Goal: Task Accomplishment & Management: Use online tool/utility

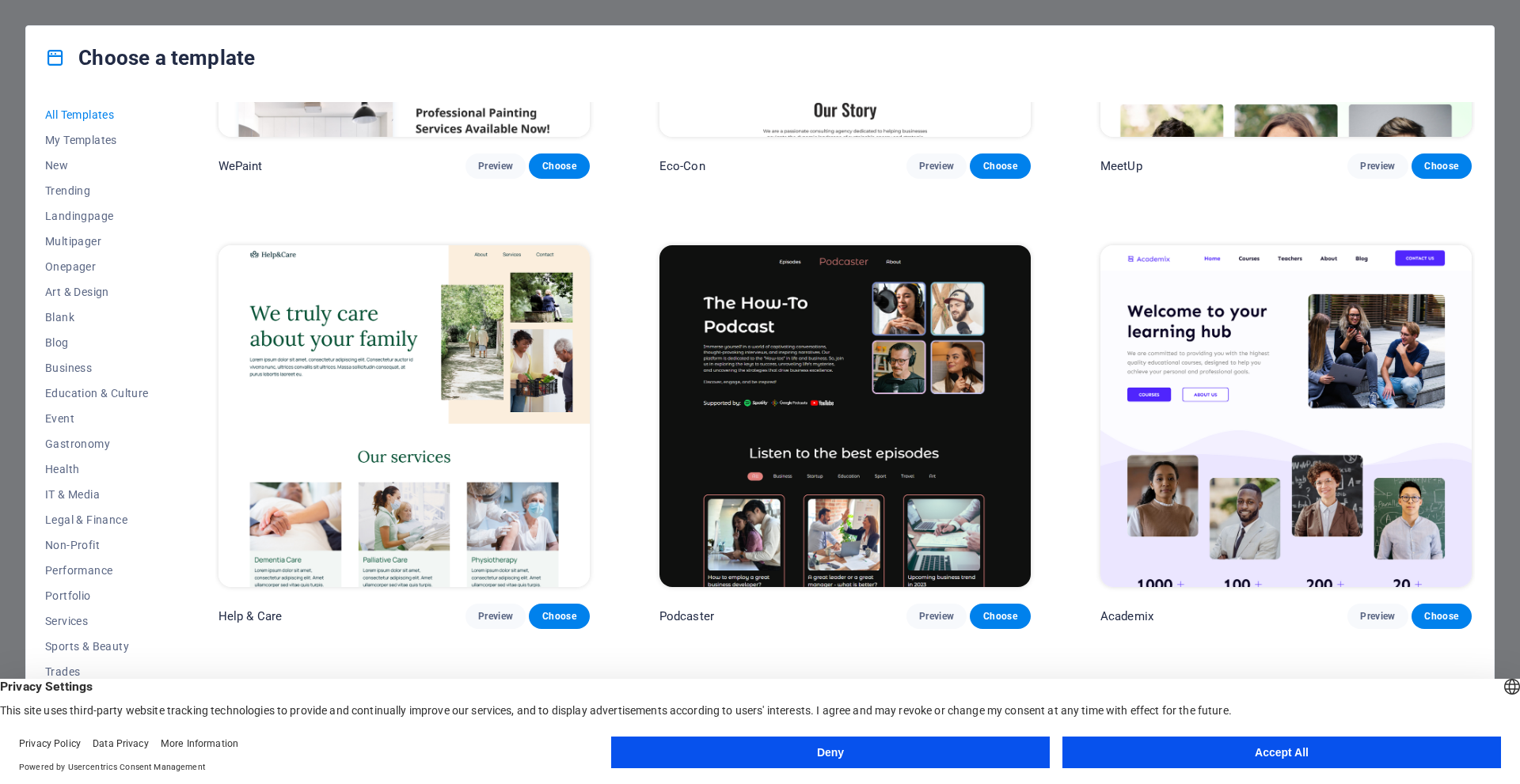
scroll to position [2058, 0]
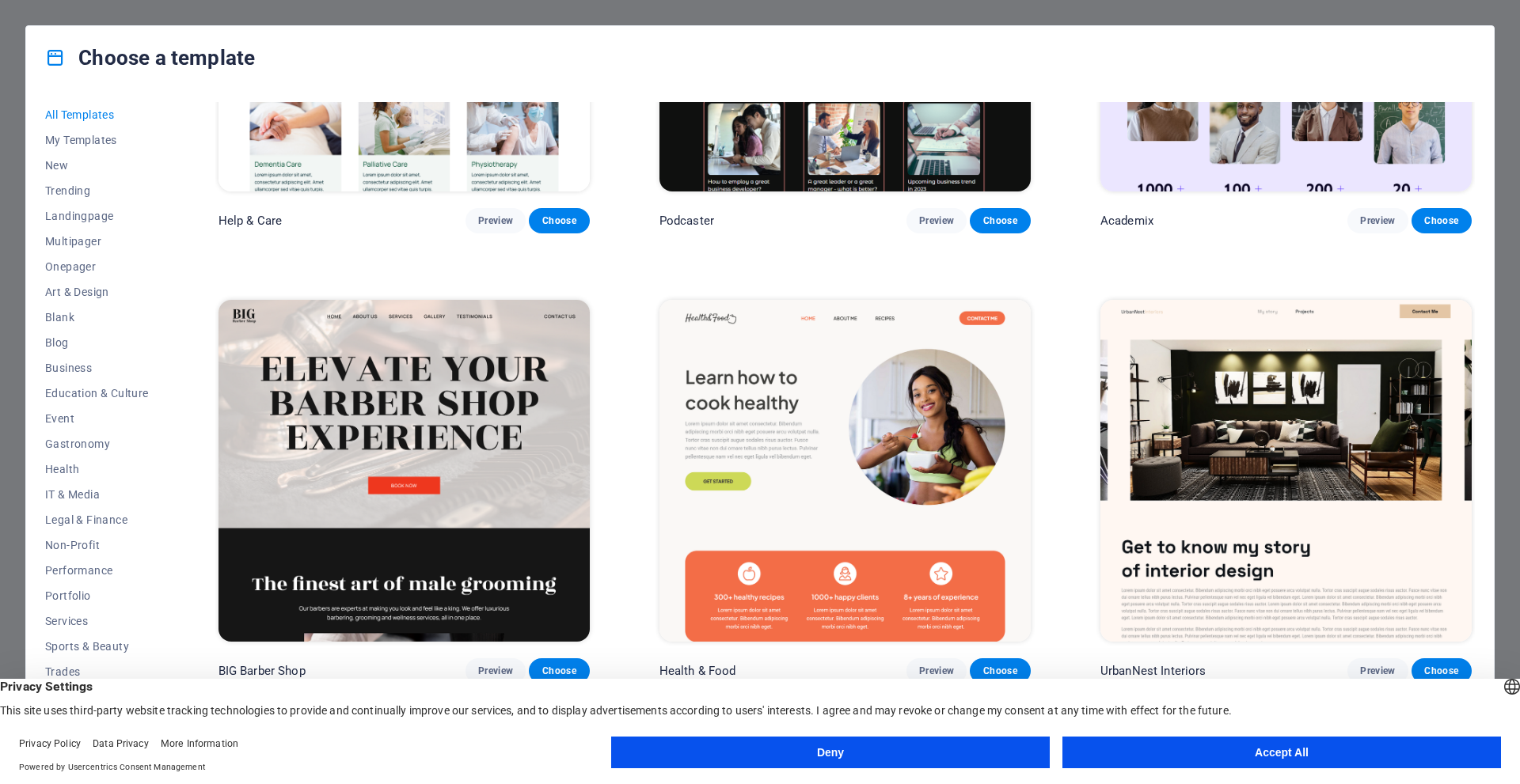
click at [1188, 739] on button "Accept All" at bounding box center [1281, 753] width 438 height 32
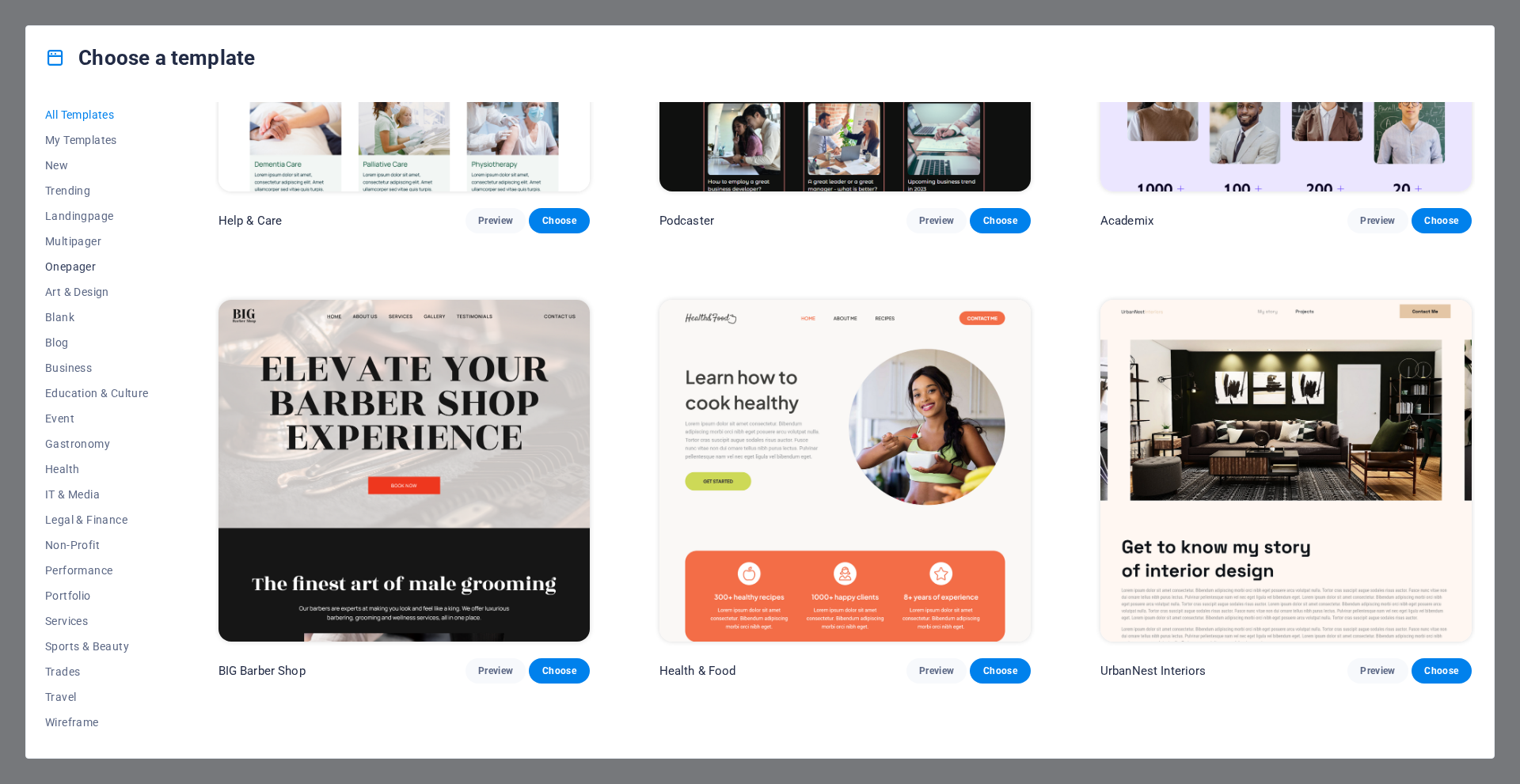
click at [85, 263] on span "Onepager" at bounding box center [97, 266] width 103 height 13
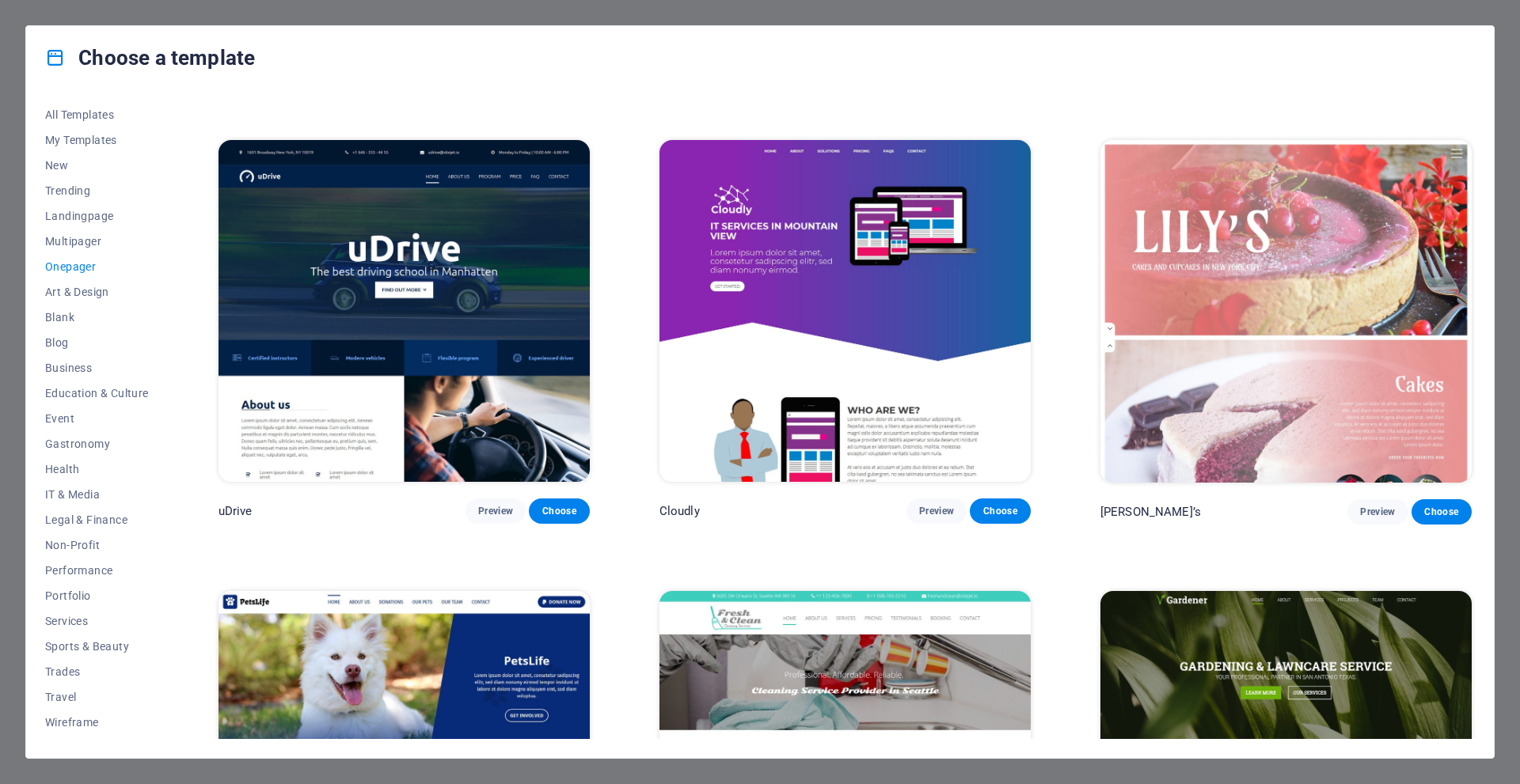
scroll to position [6806, 0]
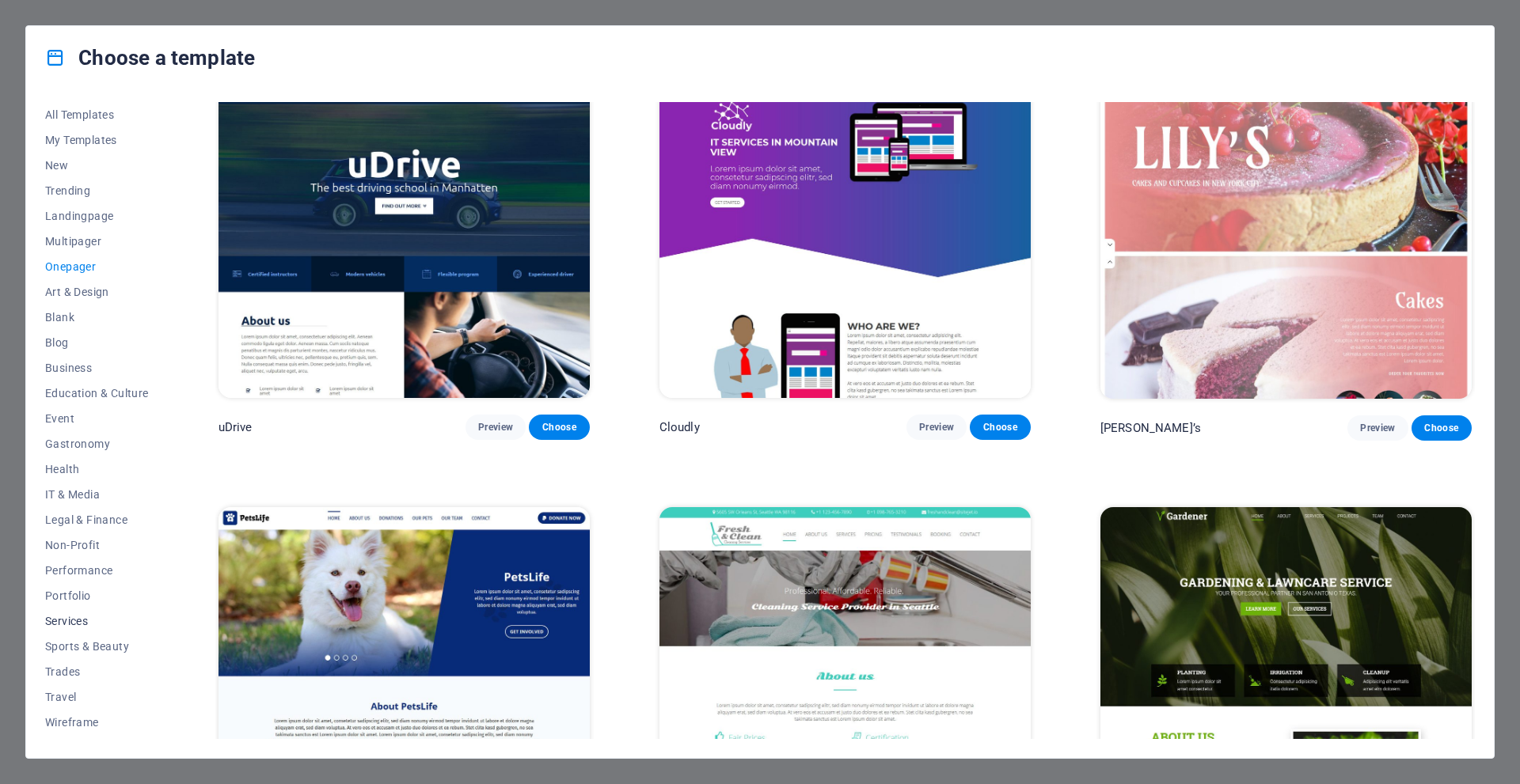
click at [64, 610] on button "Services" at bounding box center [97, 621] width 103 height 25
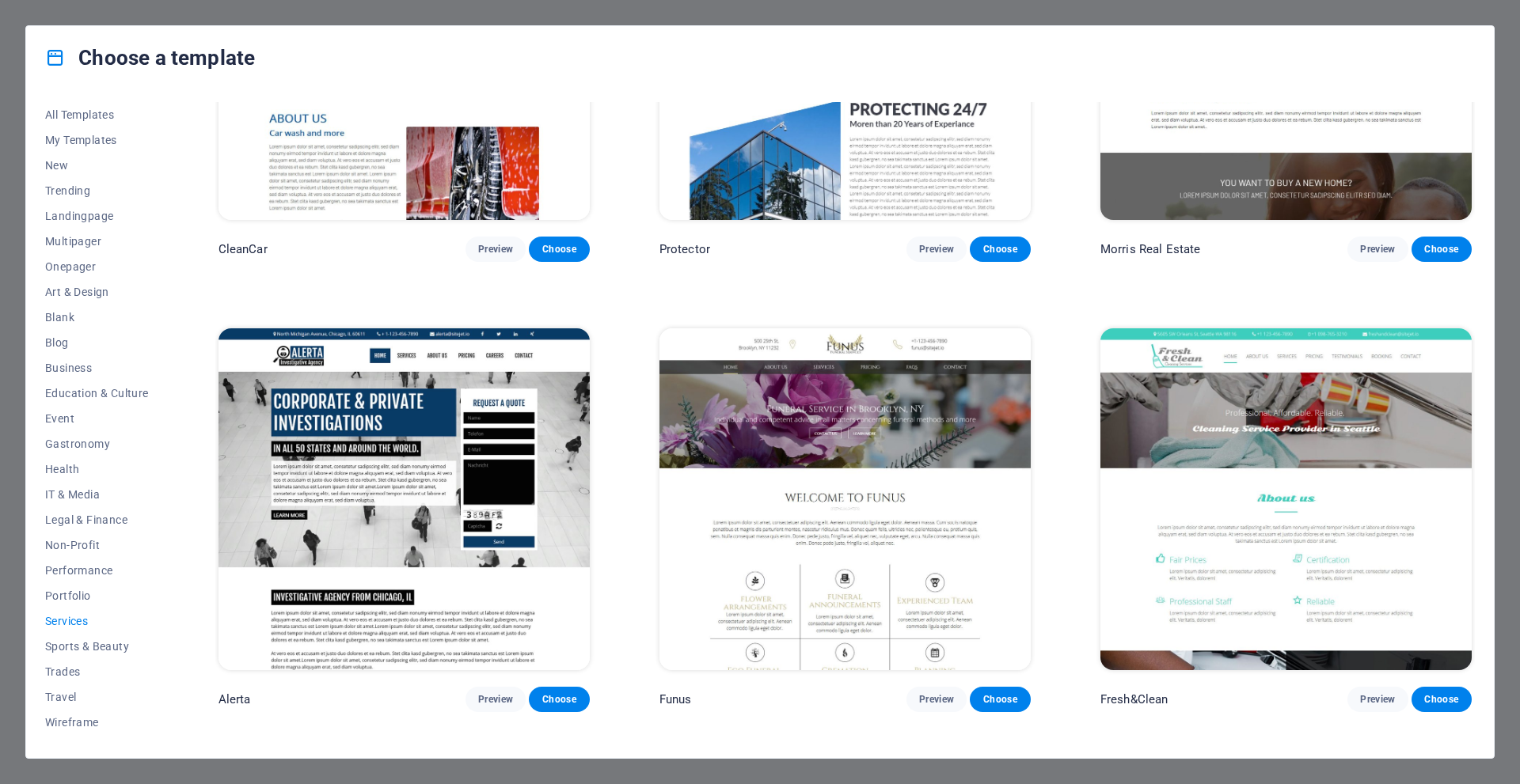
scroll to position [2107, 0]
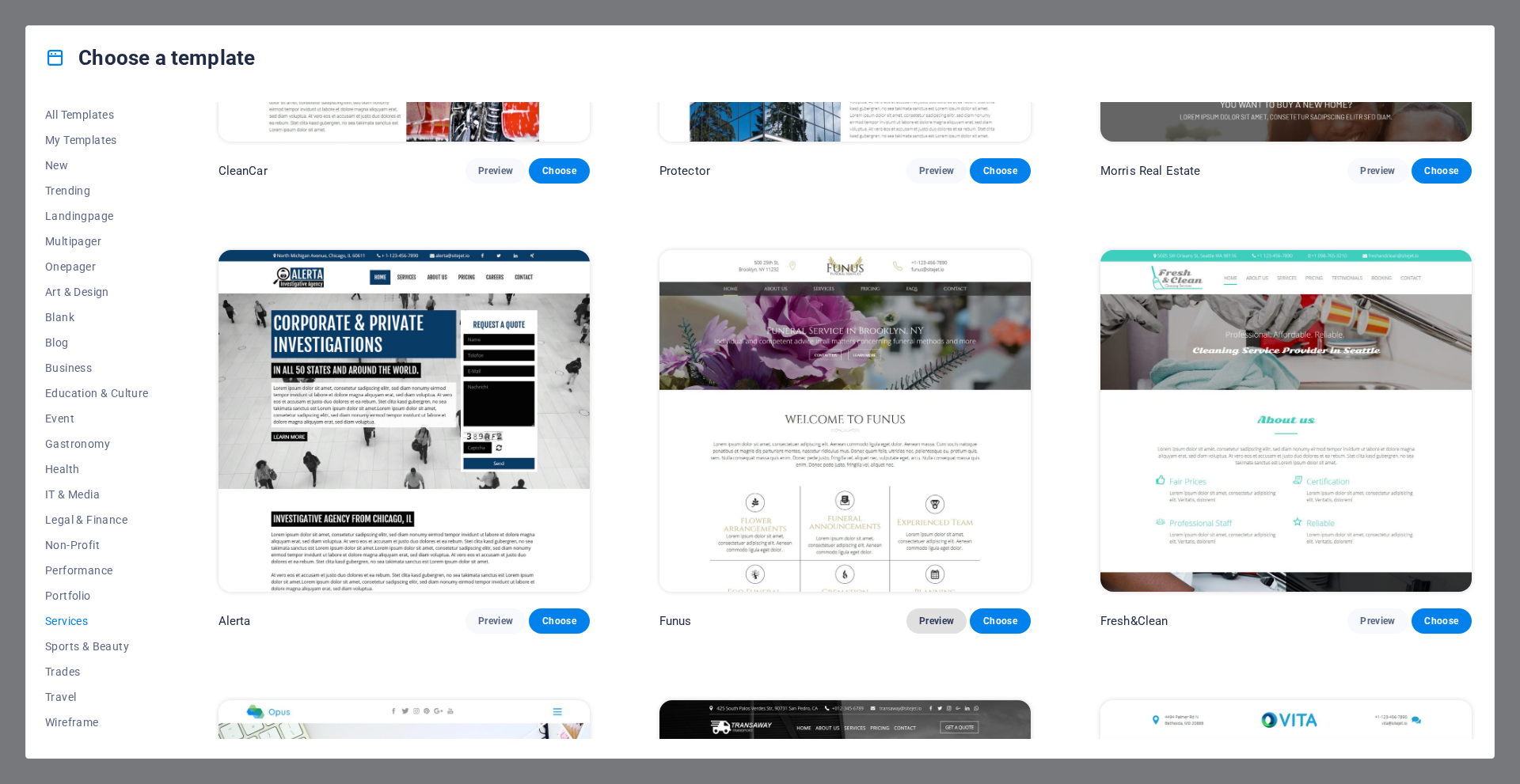
click at [935, 615] on span "Preview" at bounding box center [937, 621] width 35 height 13
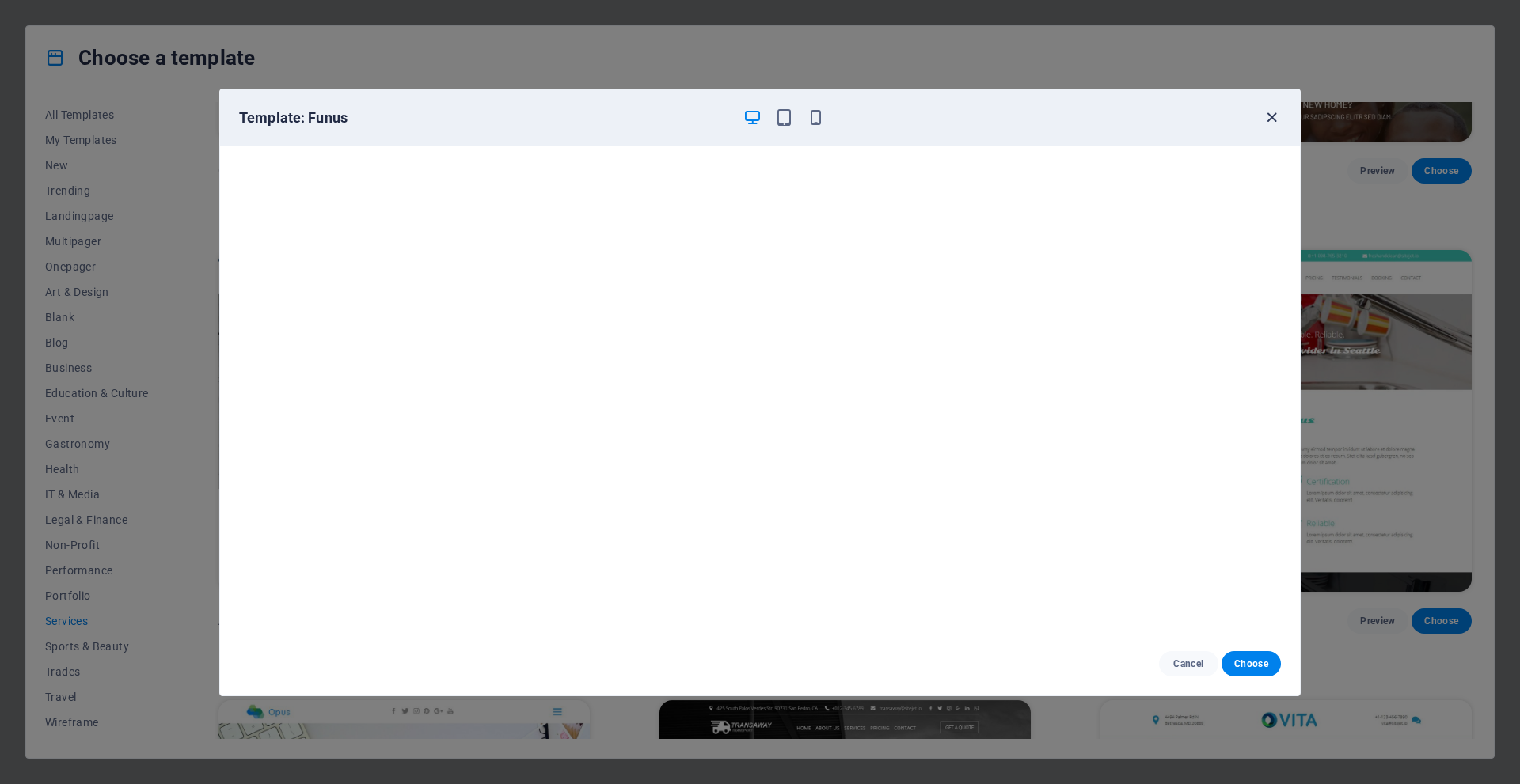
click at [1268, 116] on icon "button" at bounding box center [1271, 117] width 18 height 18
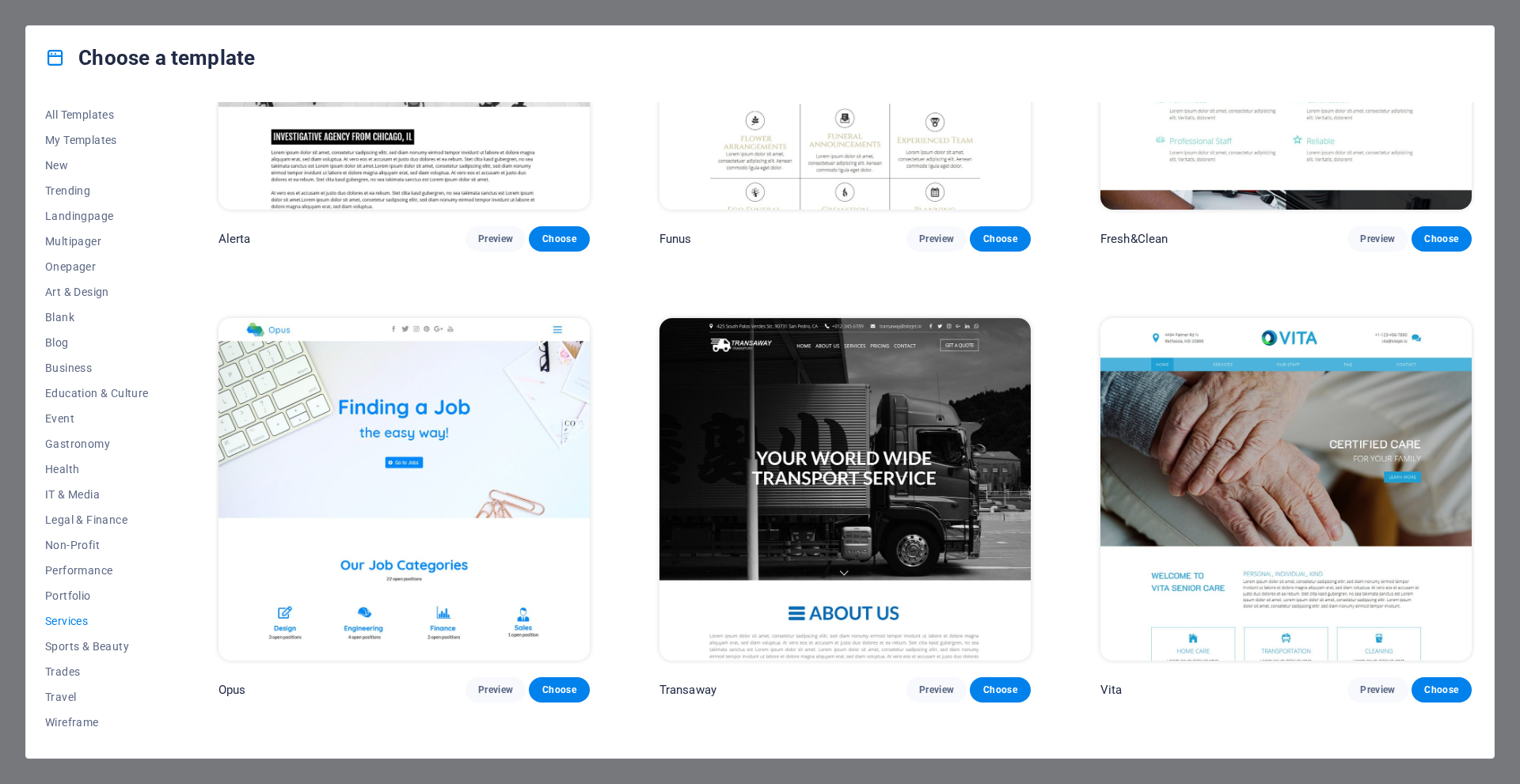
scroll to position [2583, 0]
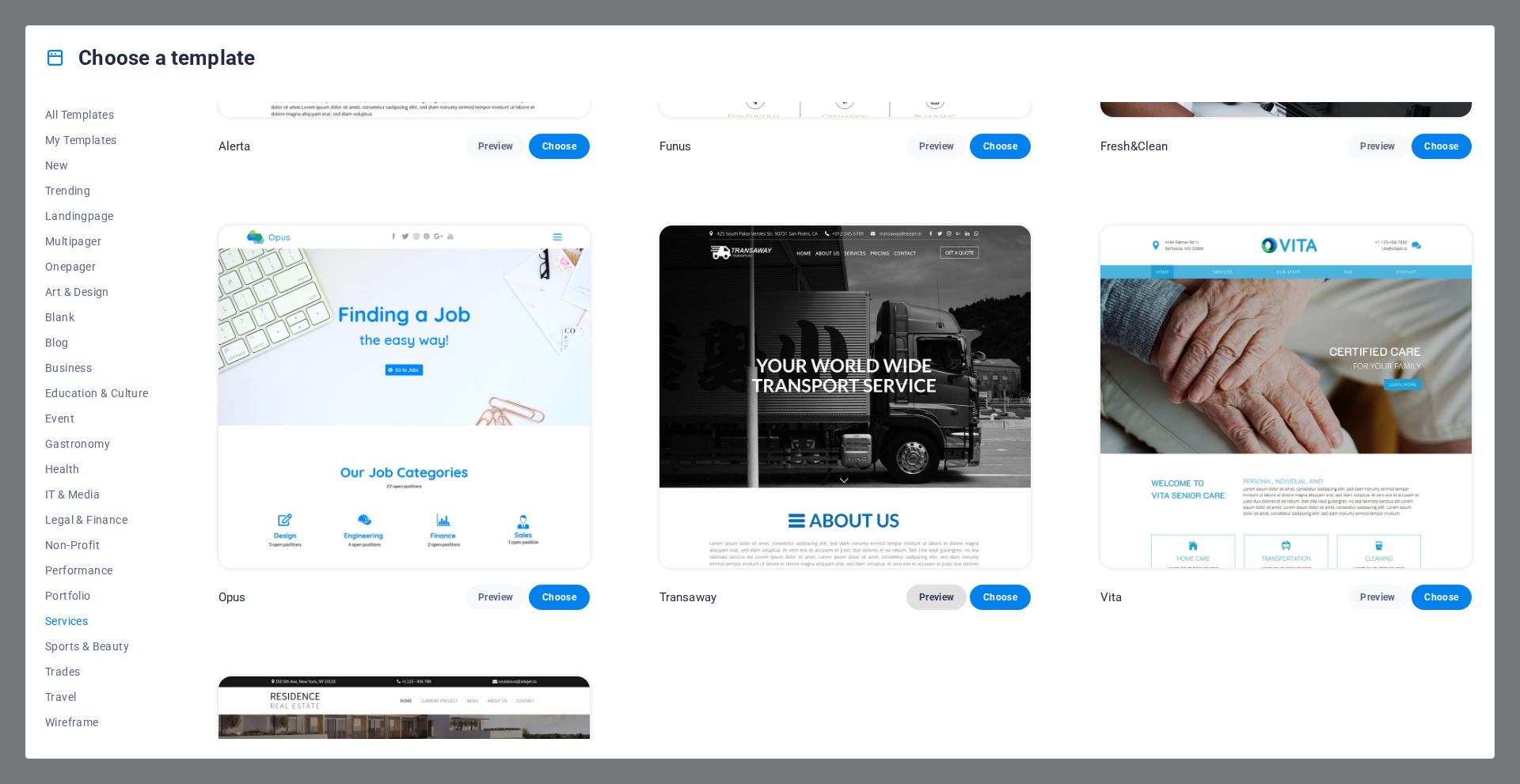
click at [932, 585] on button "Preview" at bounding box center [937, 598] width 60 height 25
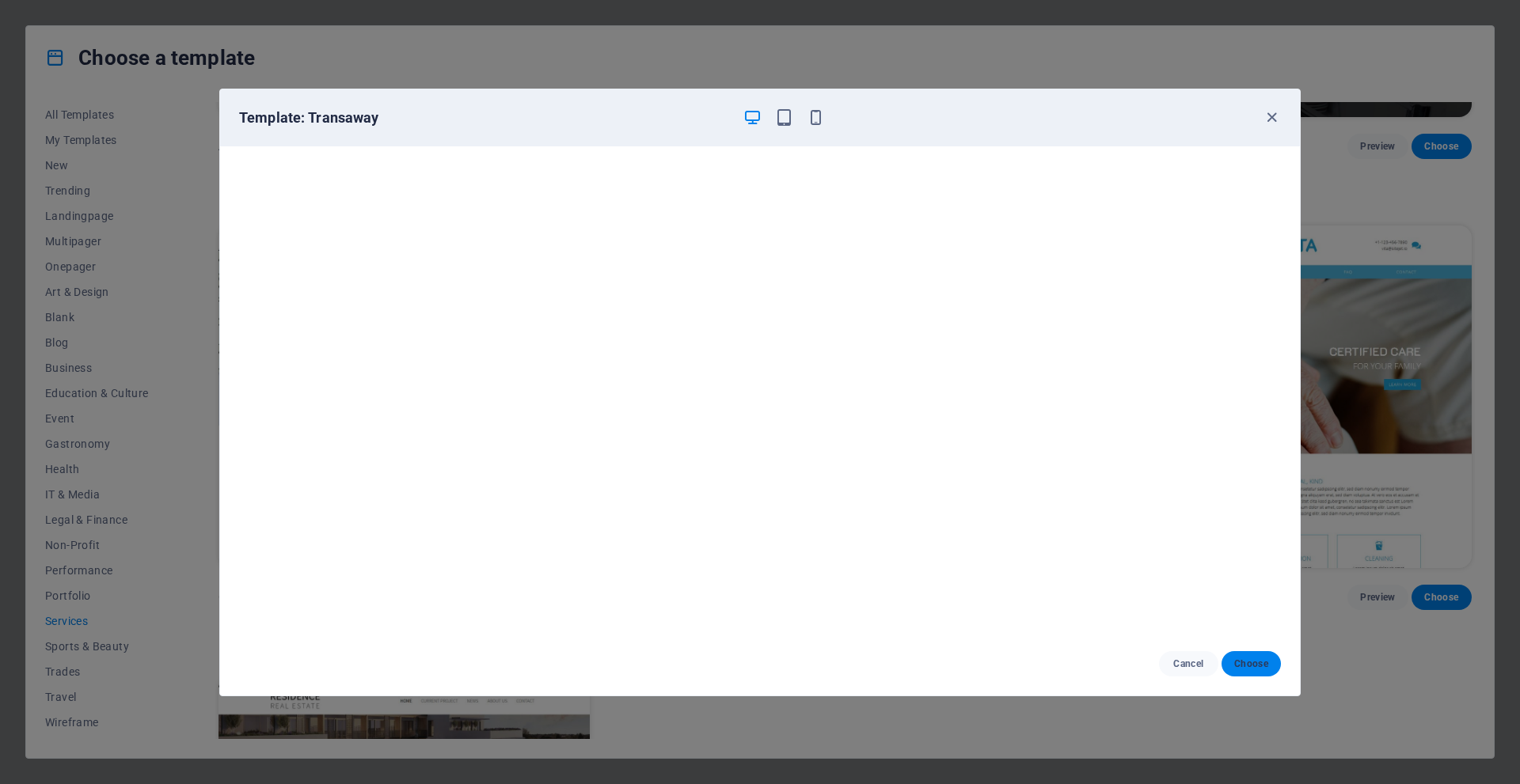
click at [1242, 659] on span "Choose" at bounding box center [1251, 664] width 34 height 13
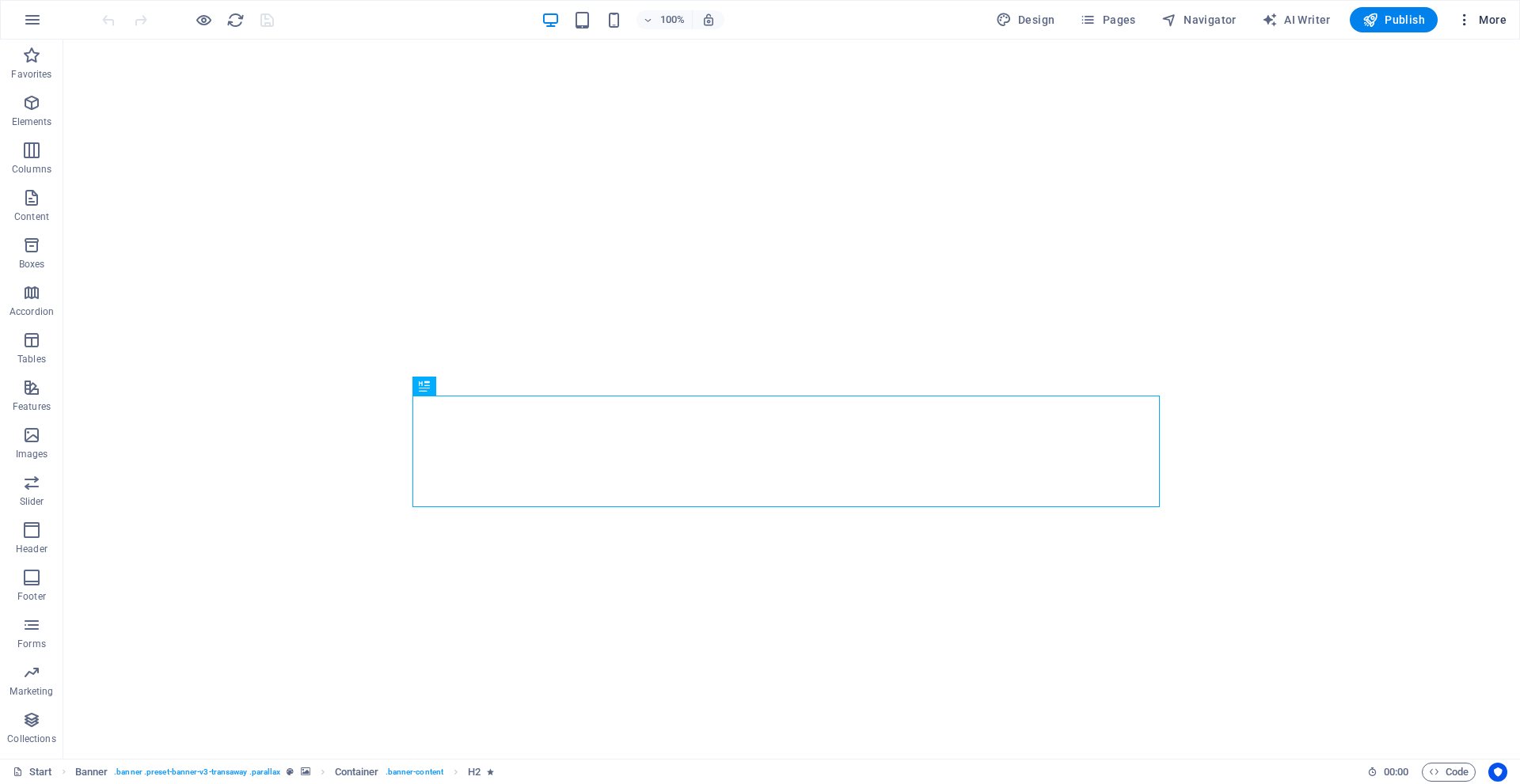
click at [1495, 20] on span "More" at bounding box center [1481, 20] width 50 height 16
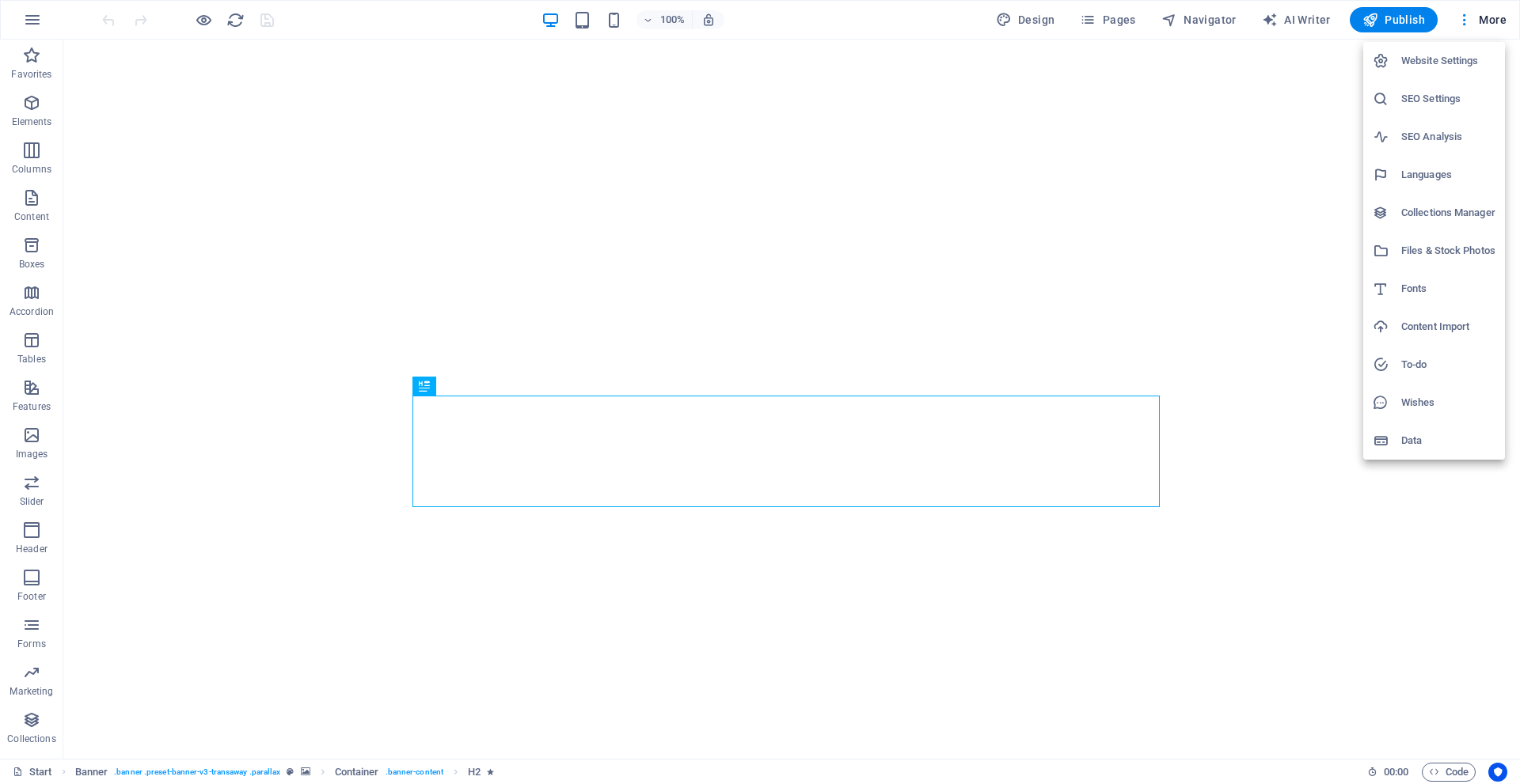
click at [1431, 212] on h6 "Collections Manager" at bounding box center [1448, 213] width 94 height 19
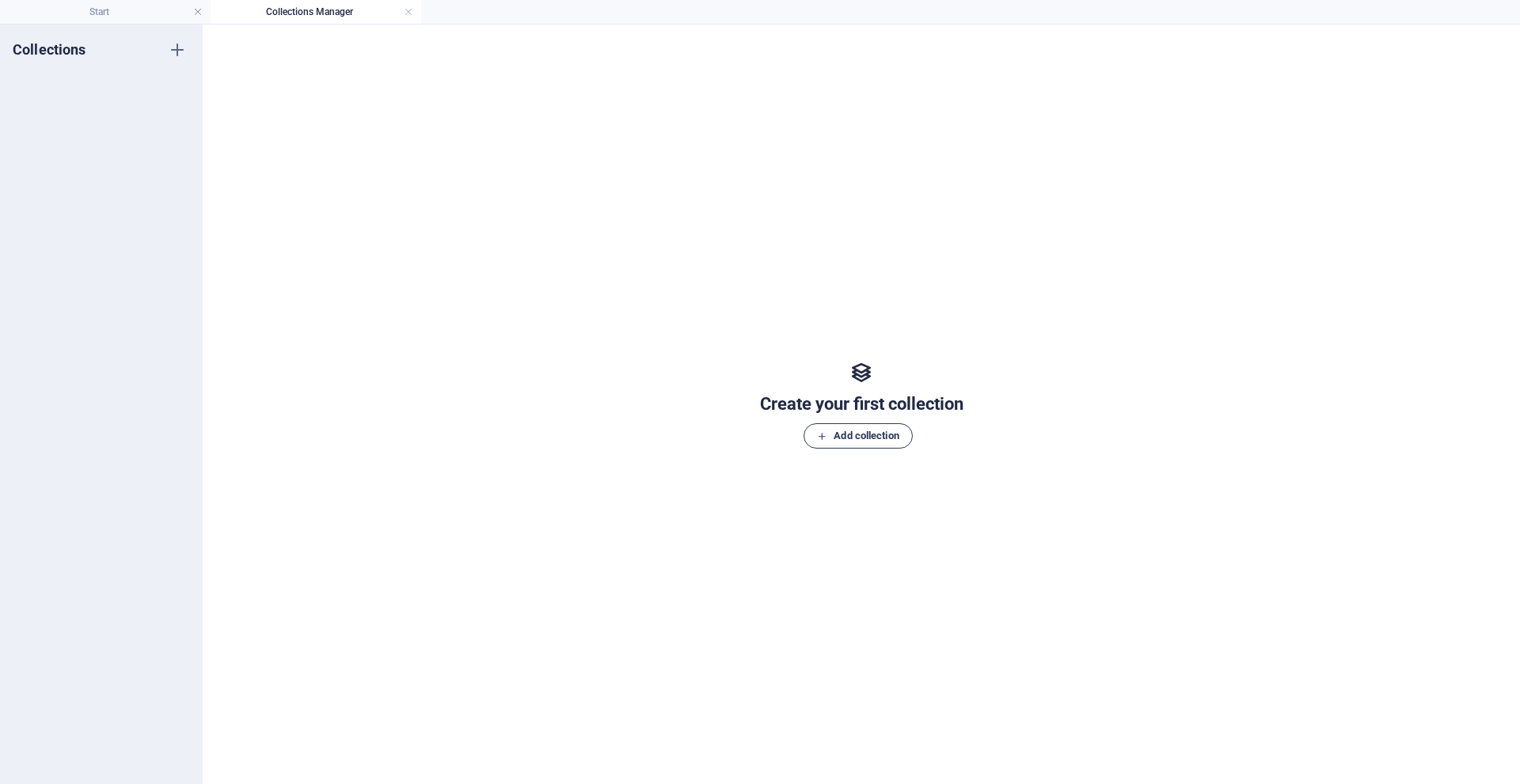
click at [853, 443] on span "Add collection" at bounding box center [857, 436] width 82 height 19
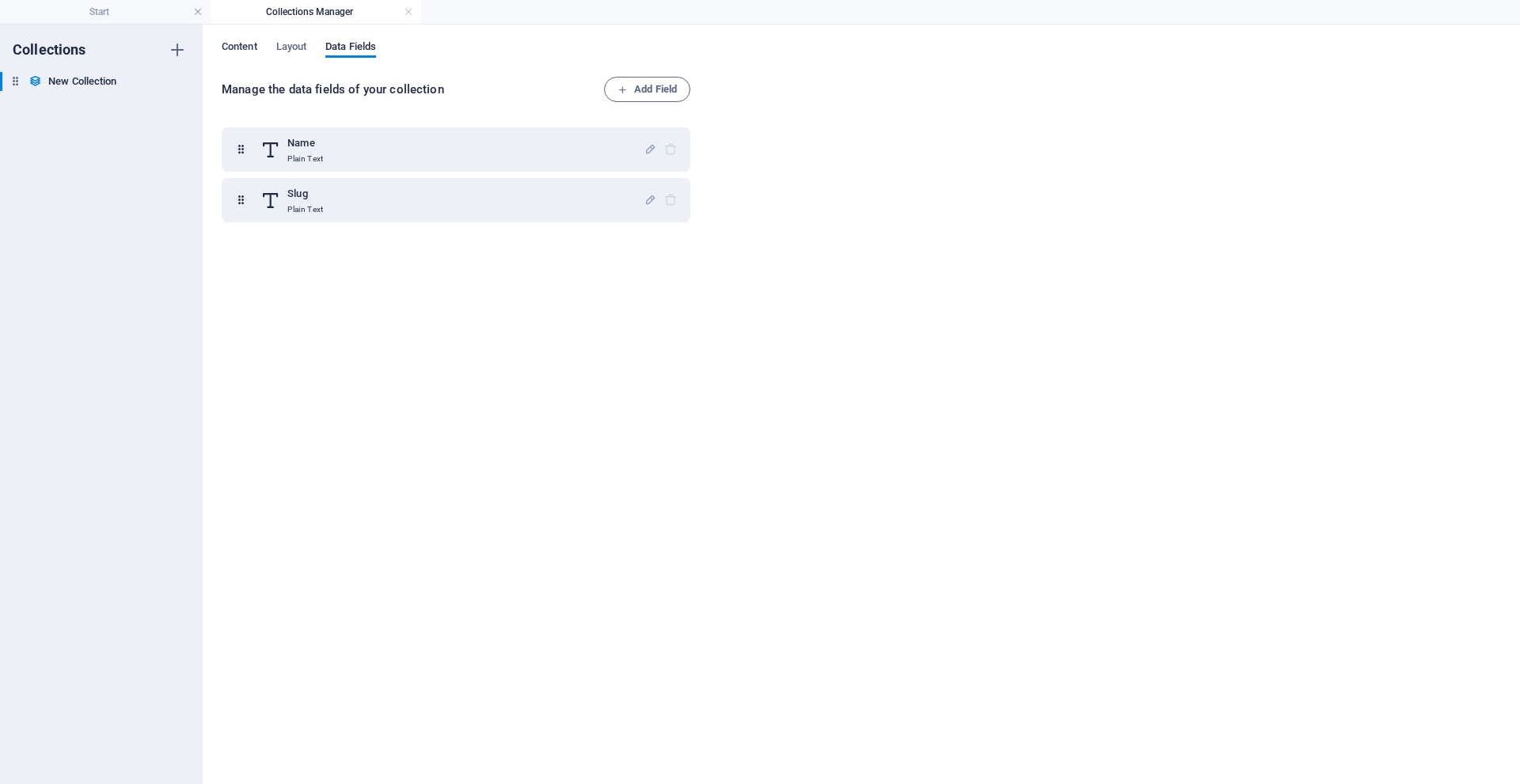
click at [241, 45] on span "Content" at bounding box center [239, 49] width 36 height 22
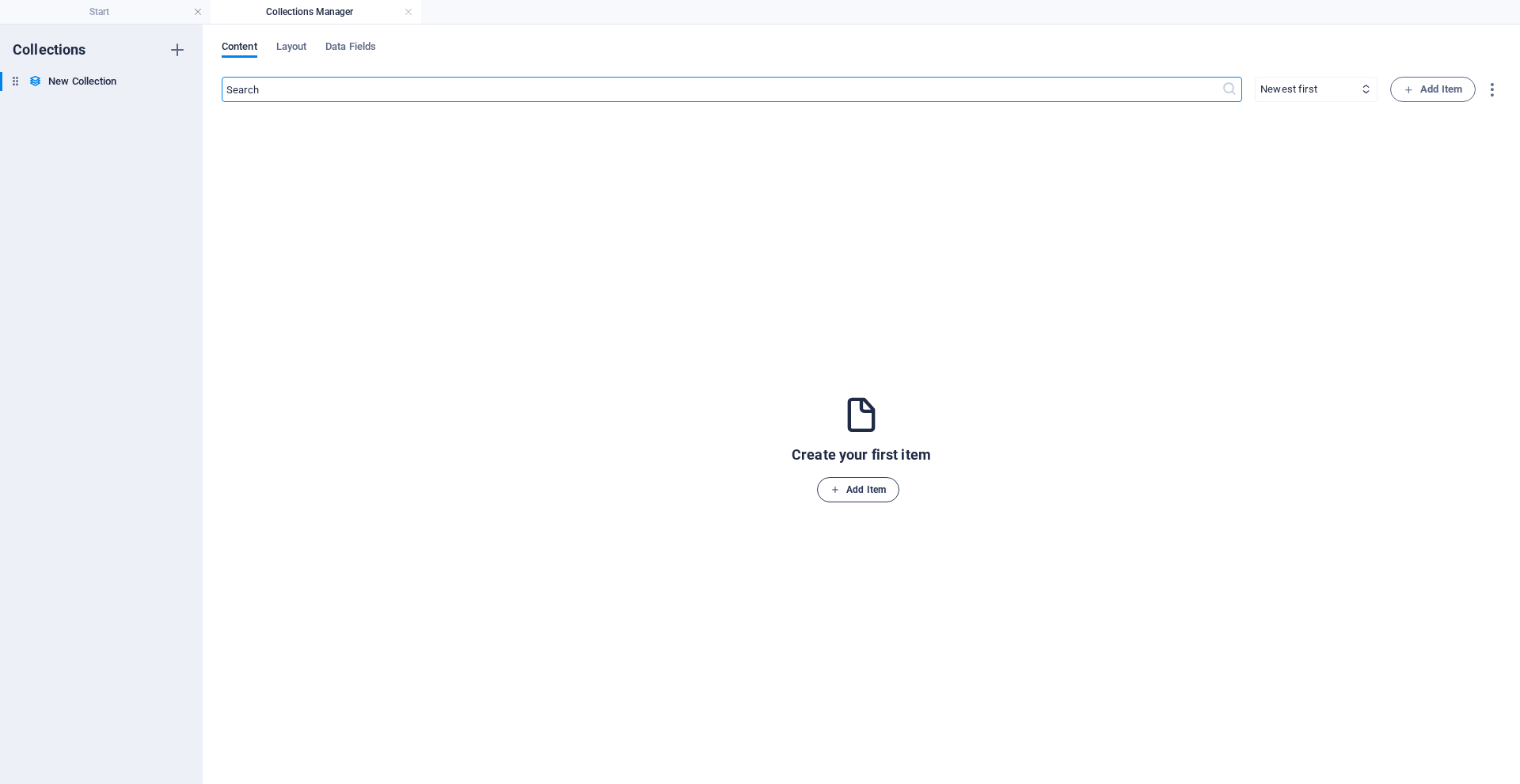
click at [855, 487] on span "Add Item" at bounding box center [858, 490] width 56 height 19
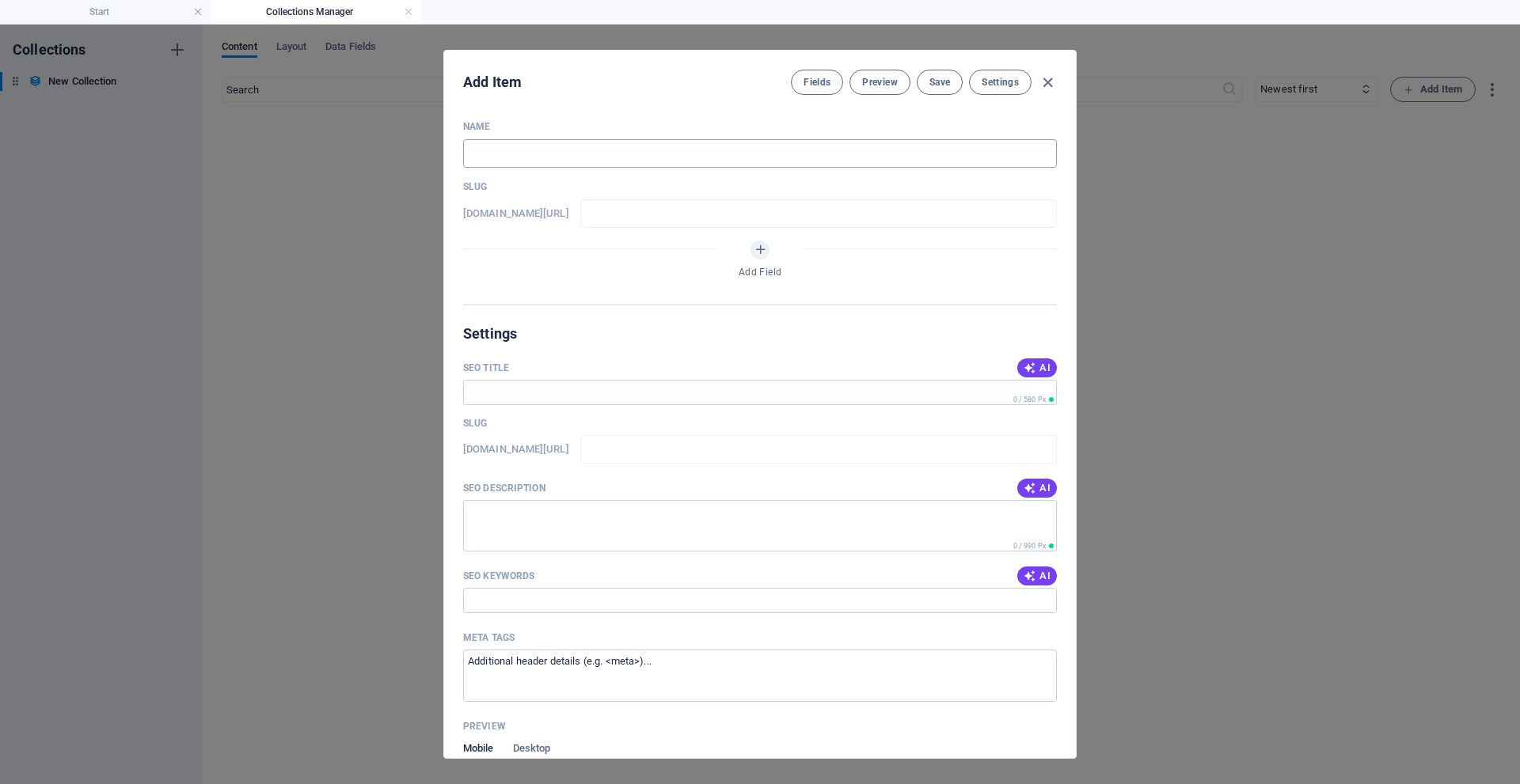
click at [564, 144] on input "text" at bounding box center [760, 153] width 593 height 29
type input "h"
type input "ho"
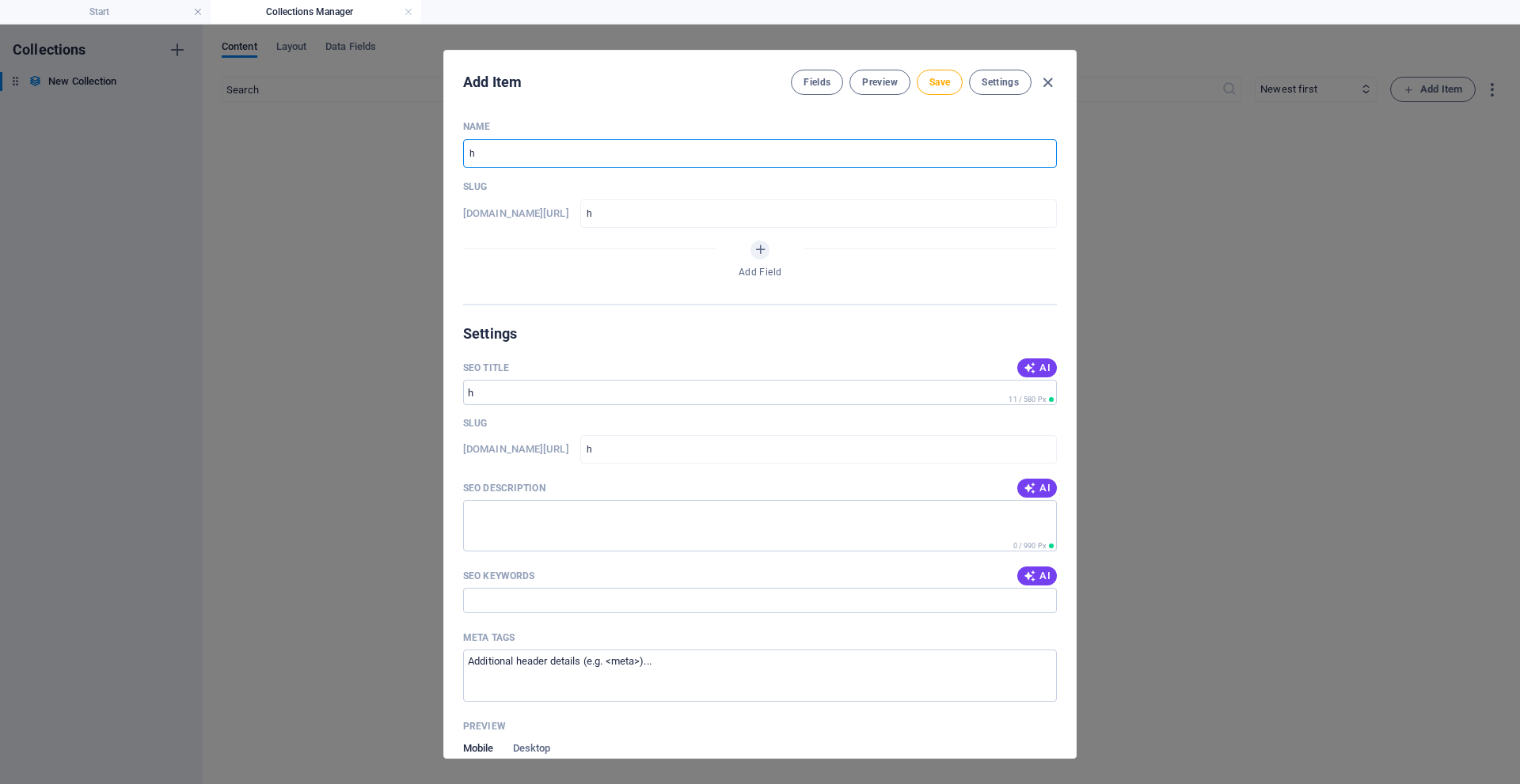
type input "ho"
type input "how"
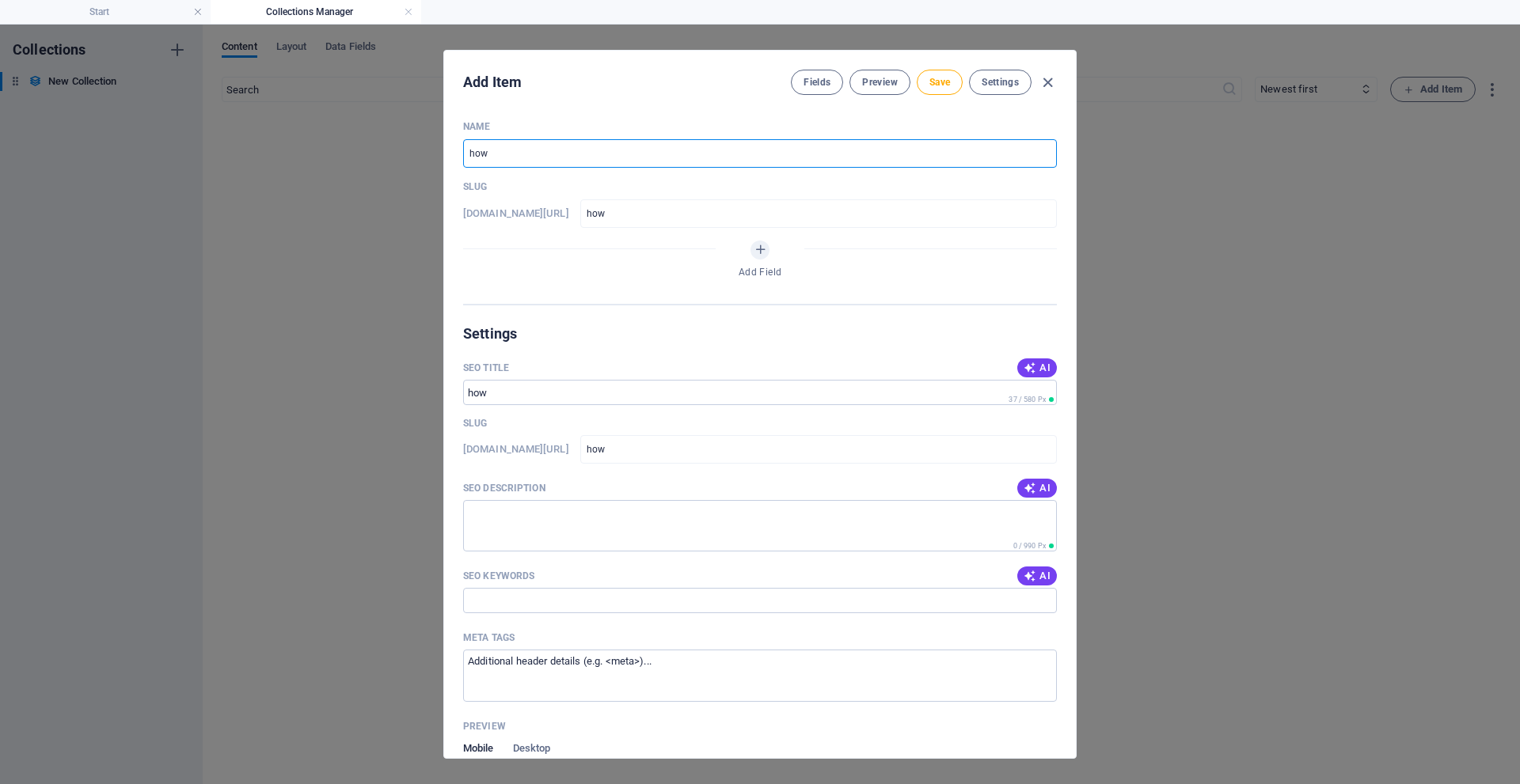
type input "how t"
type input "how-t"
type input "how to"
type input "how-to"
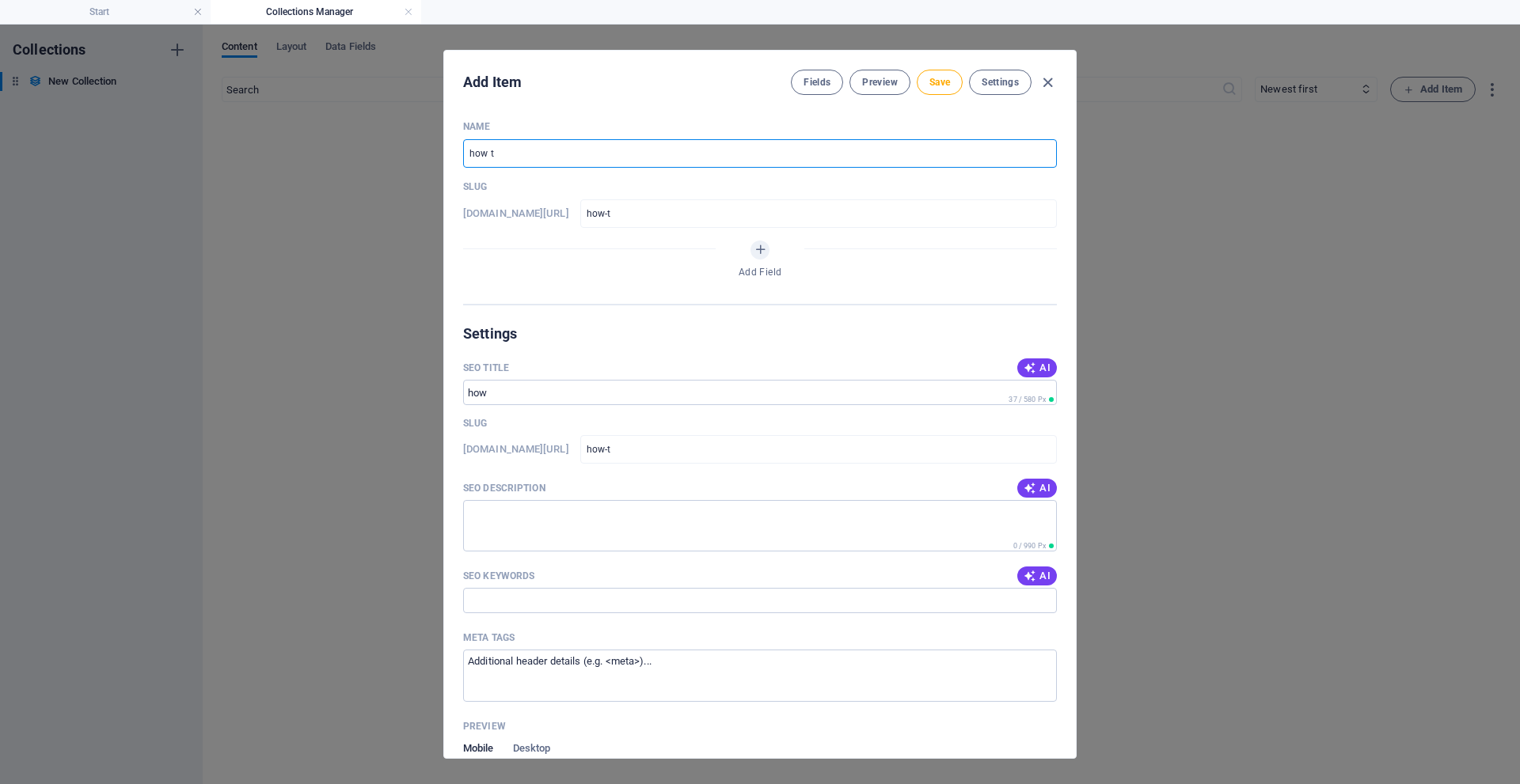
type input "how-to"
type input "how to r"
type input "how-to-r"
type input "how to ri"
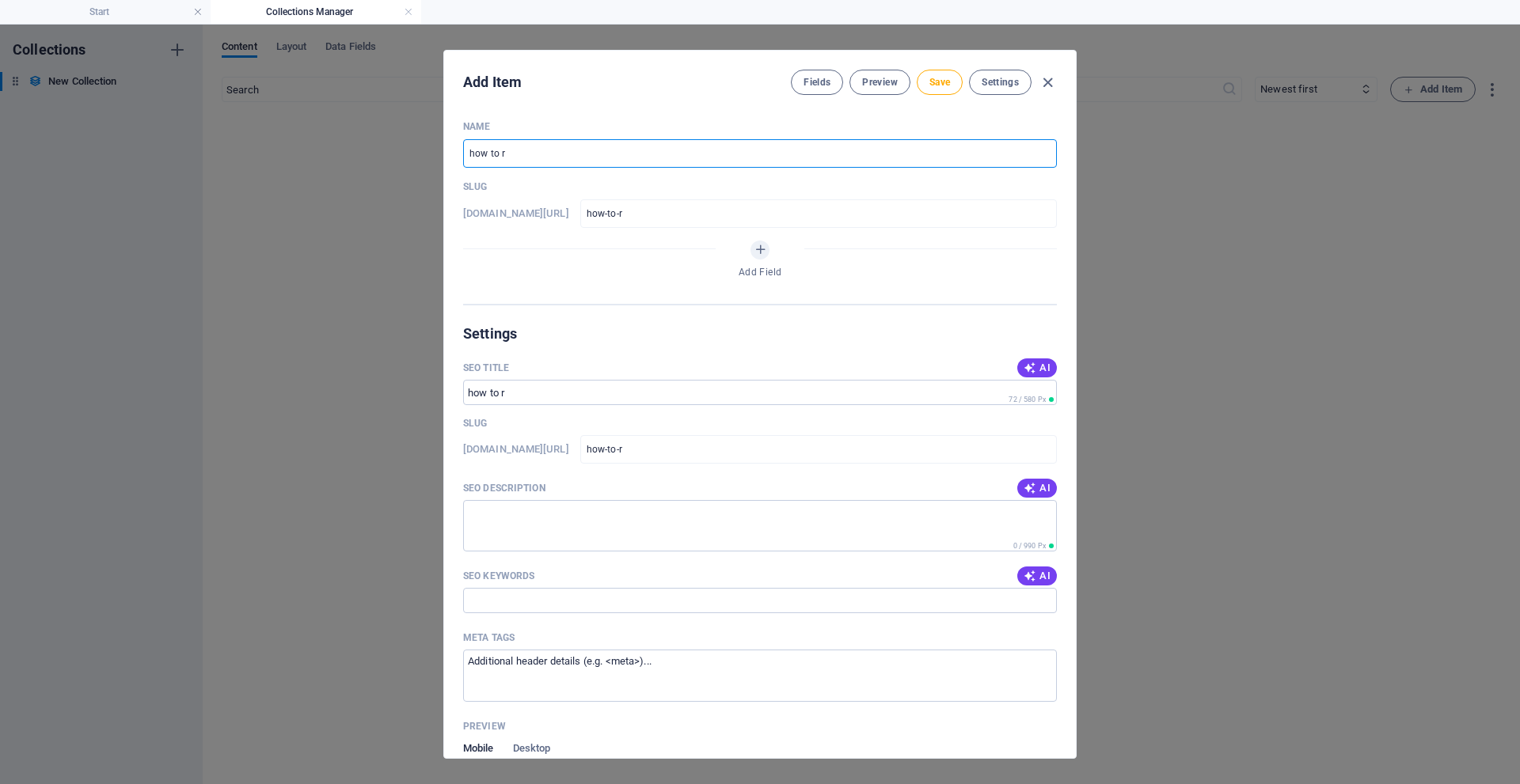
type input "how-to-ri"
type input "how to rid"
type input "how-to-rid"
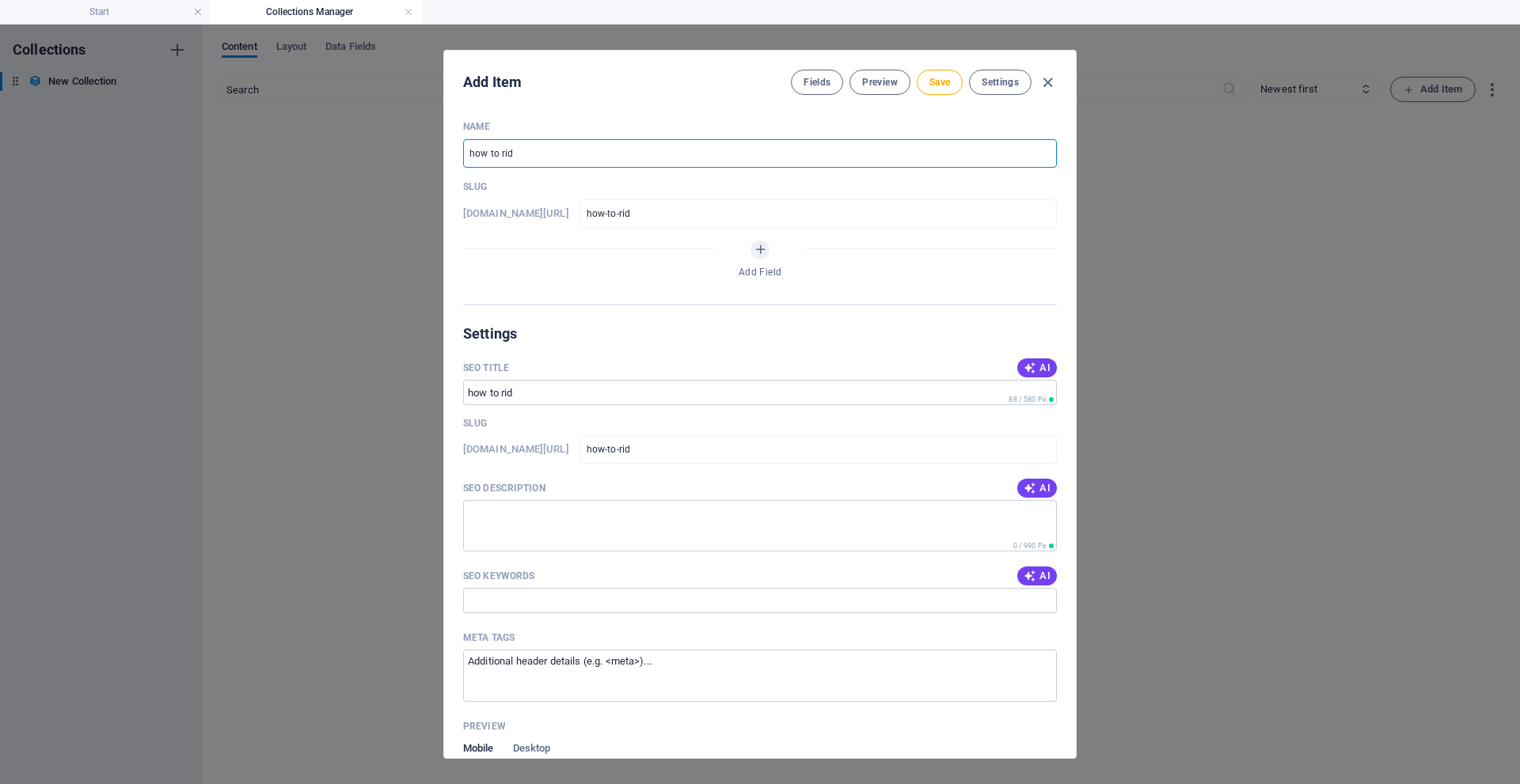
type input "how to ride"
type input "how-to-ride"
type input "how to ride a"
type input "how-to-ride-a"
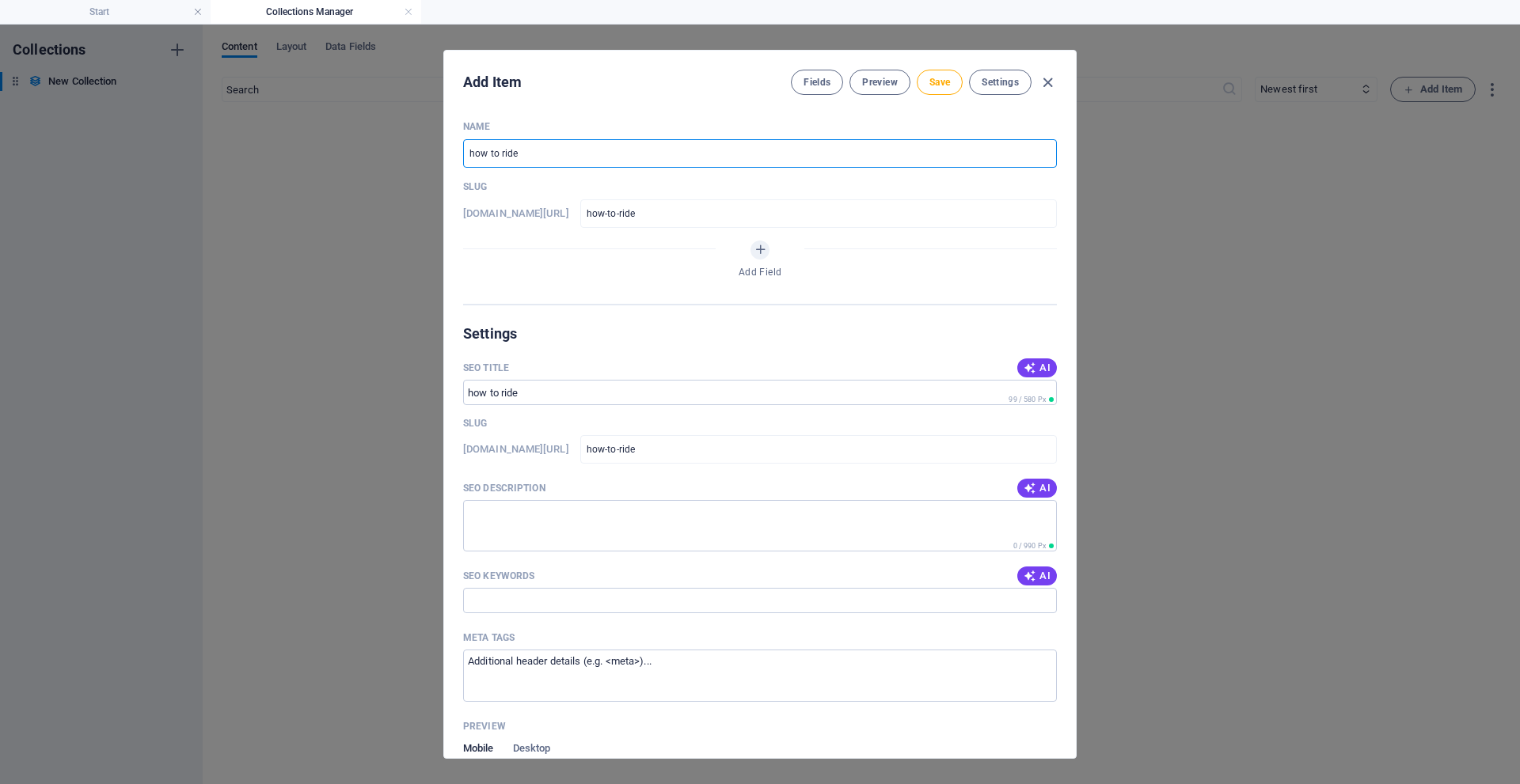
type input "how-to-ride-a"
type input "how to ride a b"
type input "how-to-ride-a-b"
type input "how to ride a bi"
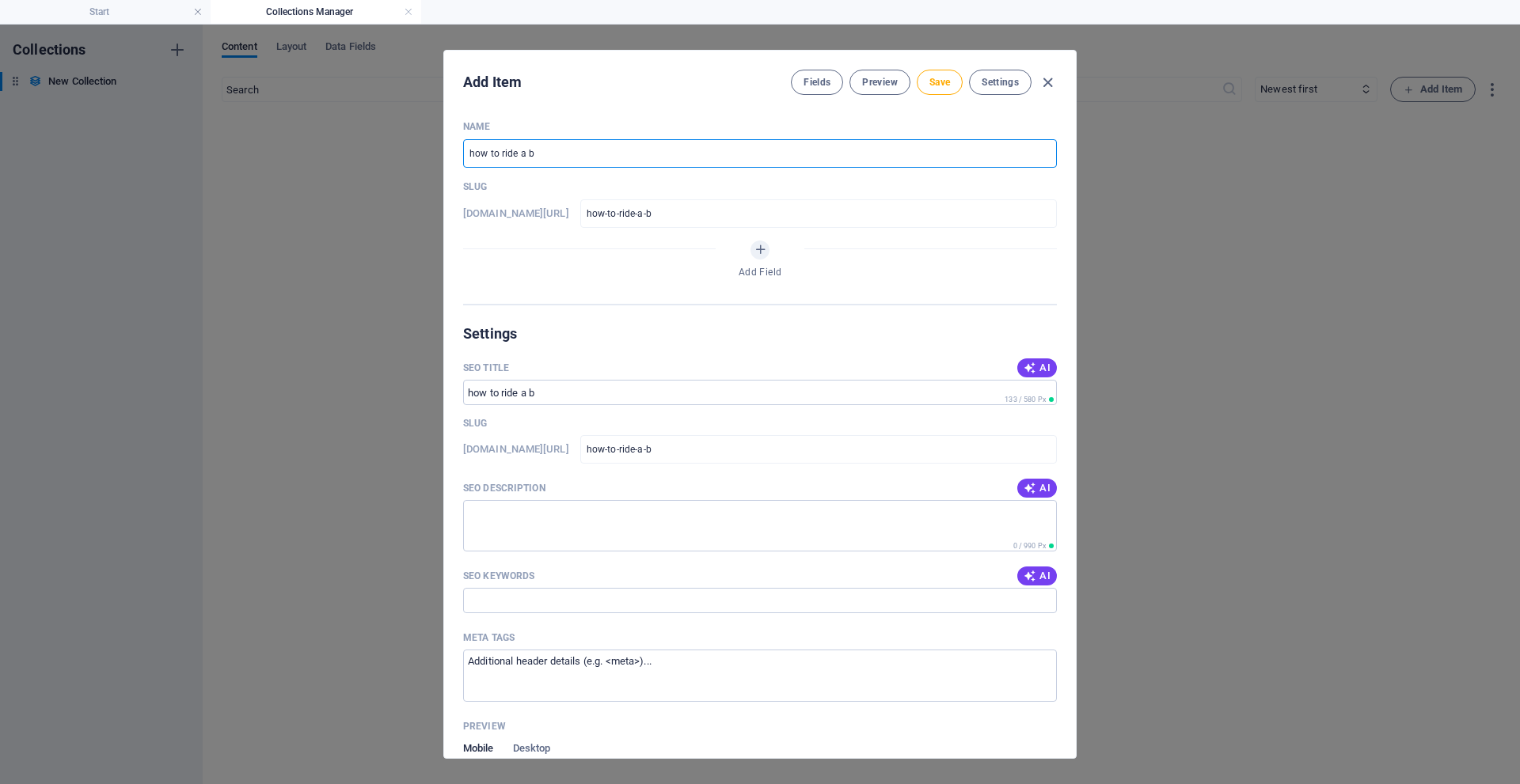
type input "how-to-ride-a-bi"
type input "how to ride a bik"
type input "how-to-ride-a-bik"
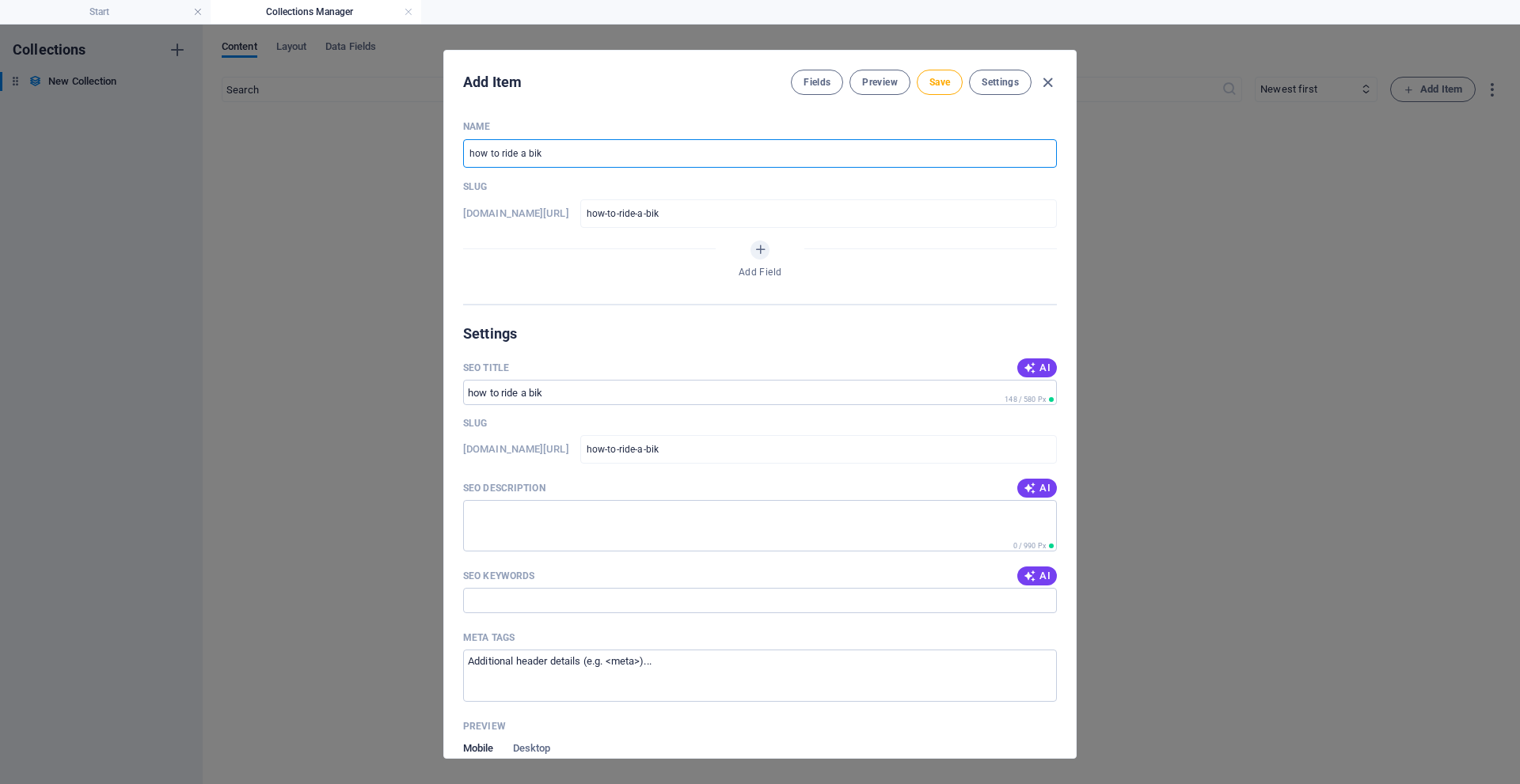
type input "how to ride a bike"
type input "how-to-ride-a-bike"
type input "how to ride a bike"
click at [931, 83] on span "Save" at bounding box center [939, 83] width 21 height 13
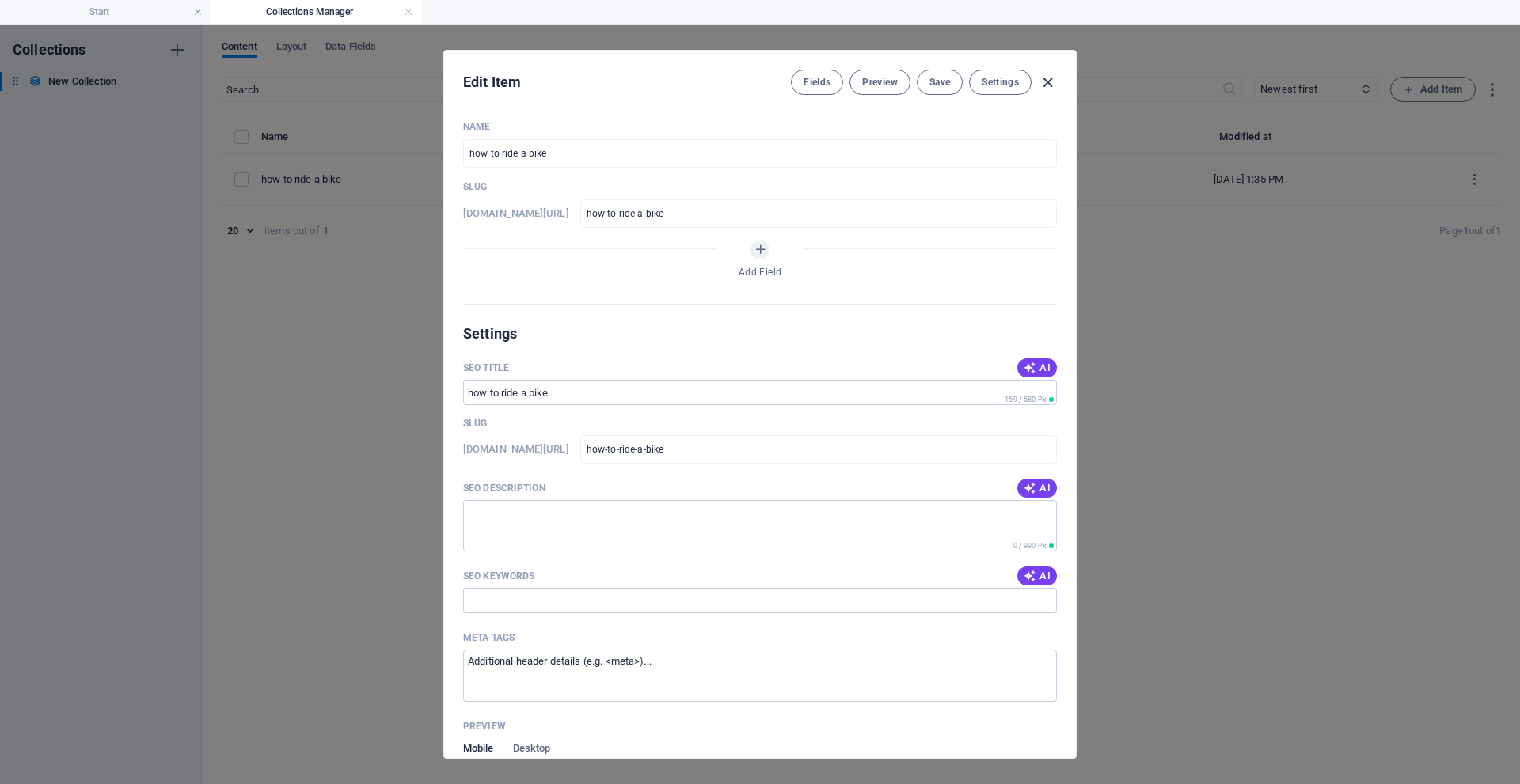
click at [1047, 80] on icon "button" at bounding box center [1048, 83] width 18 height 18
type input "how-to-ride-a-bike"
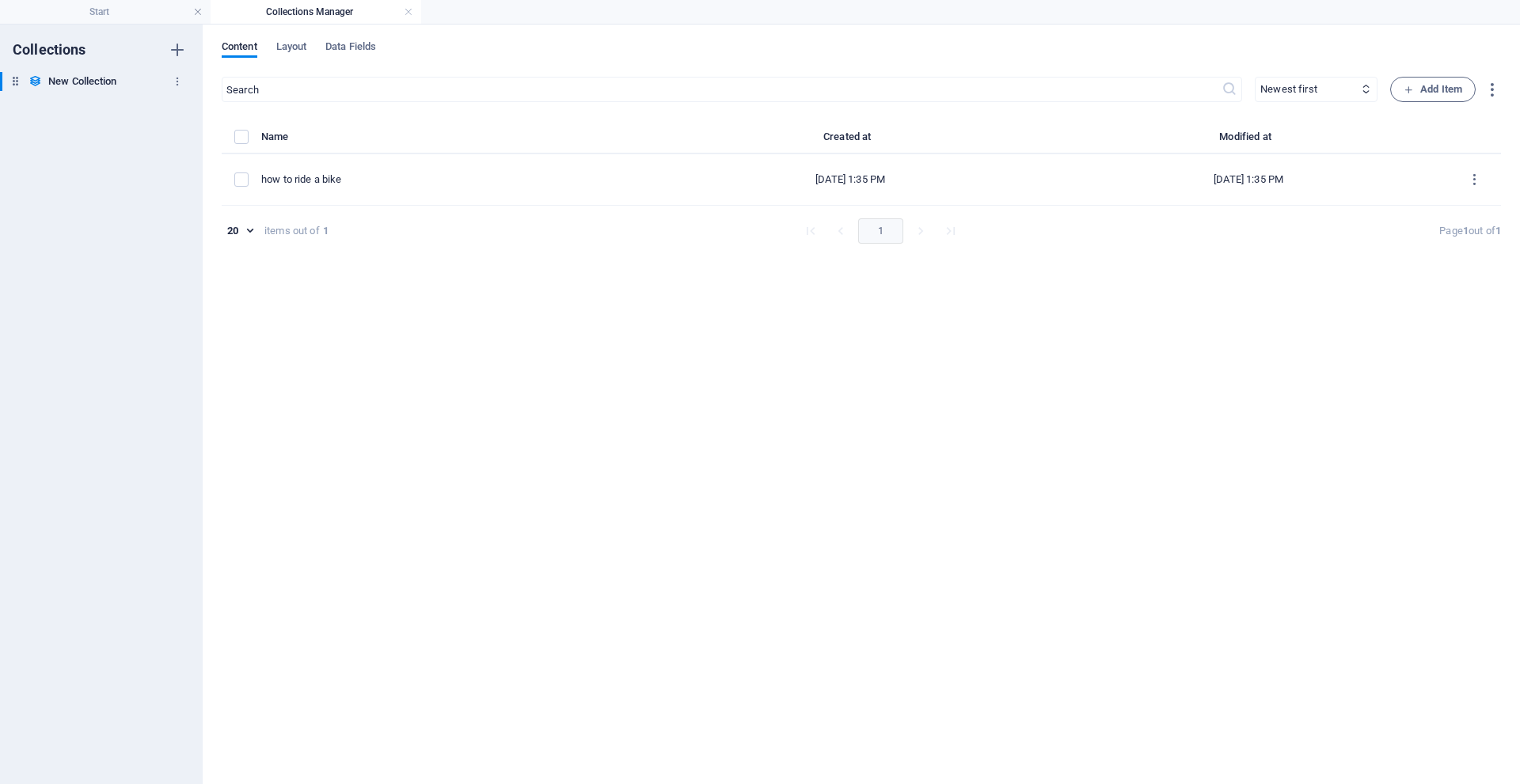
click at [91, 83] on h6 "New Collection" at bounding box center [83, 82] width 68 height 19
click at [165, 80] on div "New Collection New Collection" at bounding box center [93, 82] width 187 height 19
click at [176, 80] on icon "button" at bounding box center [177, 82] width 11 height 11
click at [185, 107] on h6 "Rename" at bounding box center [191, 113] width 43 height 19
type input "b"
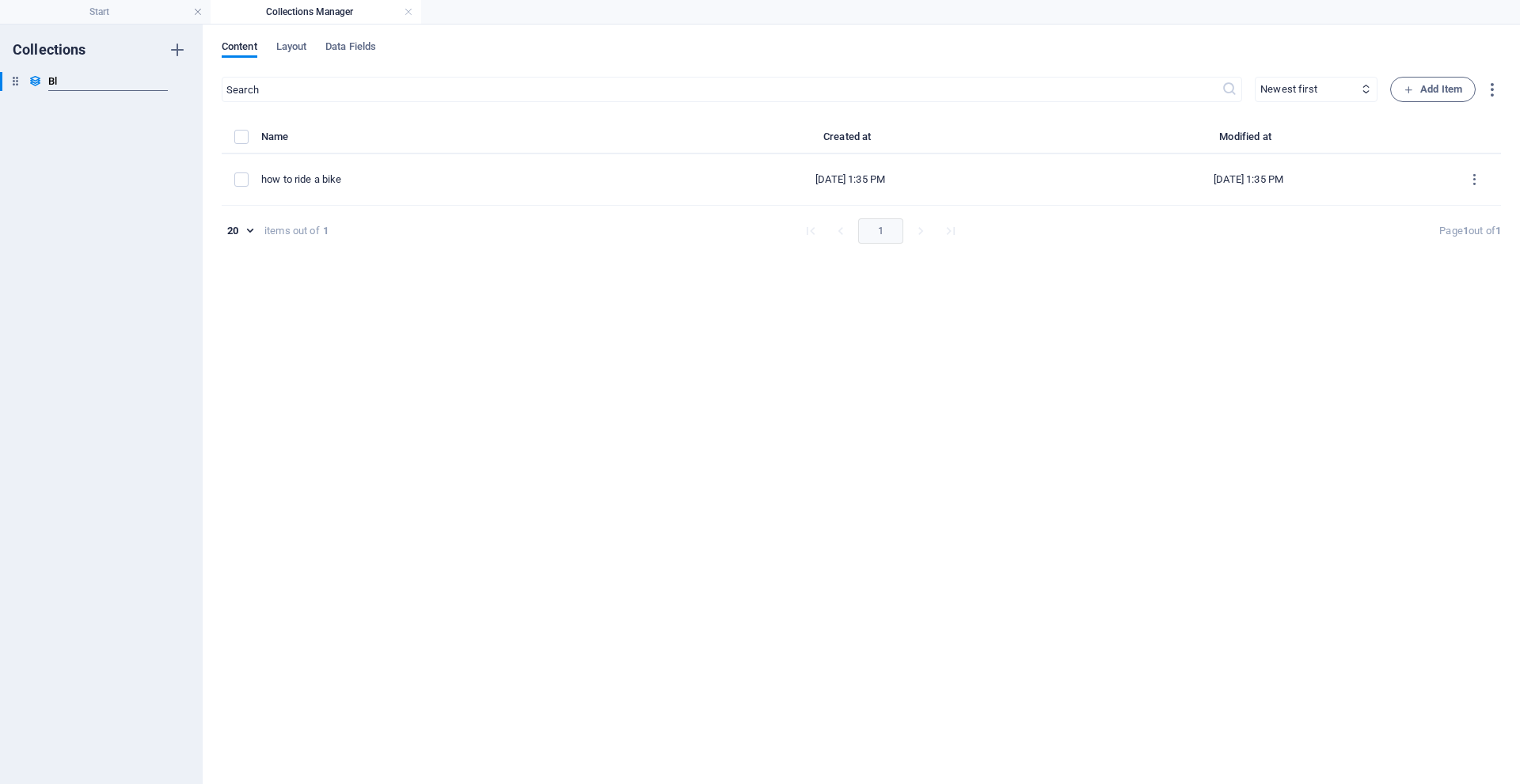
type input "B"
type input "Posts"
click at [104, 7] on h4 "Start" at bounding box center [105, 12] width 211 height 17
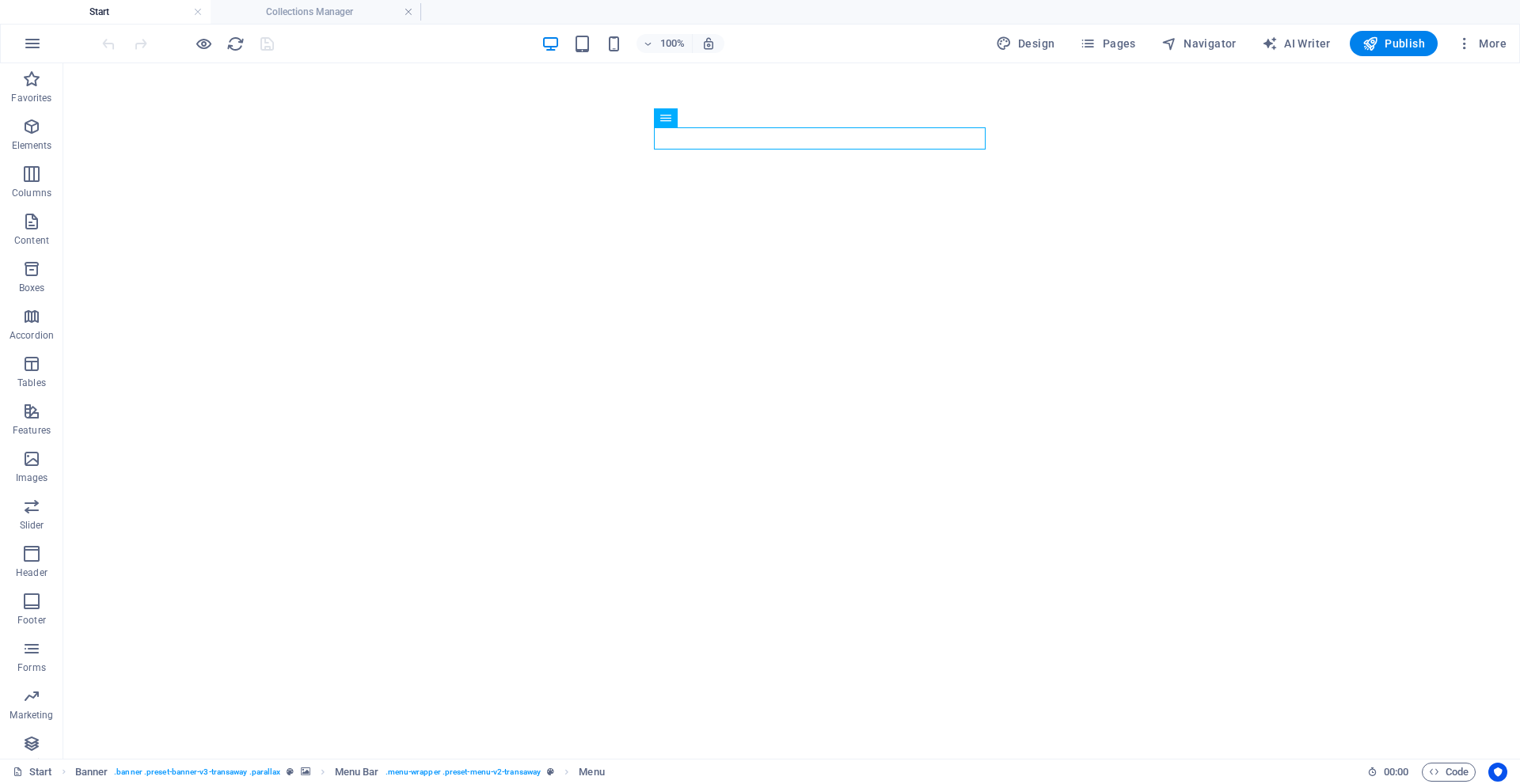
click at [1095, 29] on div "100% Design Pages Navigator AI Writer Publish More" at bounding box center [760, 44] width 1518 height 38
click at [1126, 41] on span "Pages" at bounding box center [1108, 44] width 56 height 16
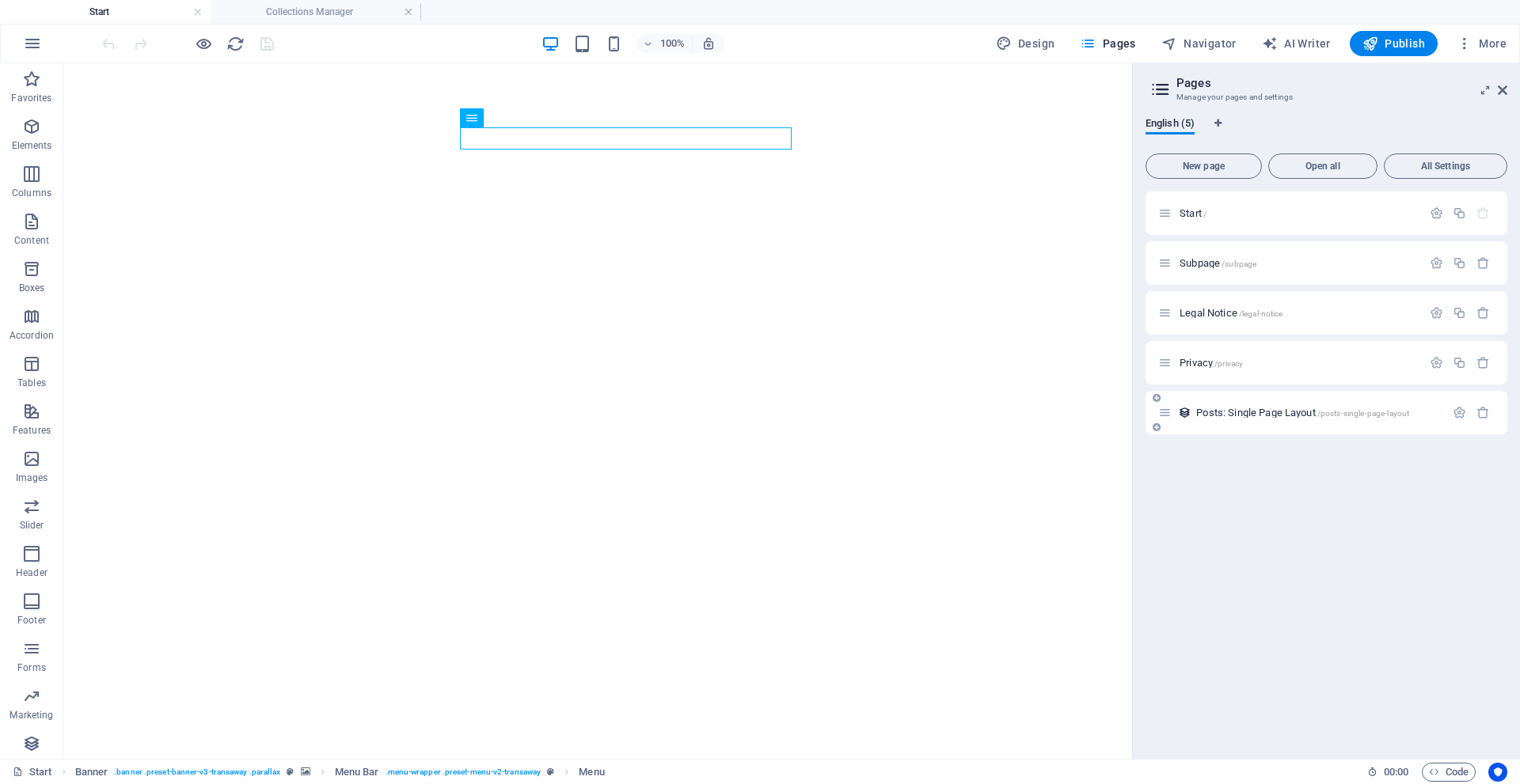
click at [1256, 417] on span "Posts: Single Page Layout /posts-single-page-layout" at bounding box center [1303, 413] width 213 height 12
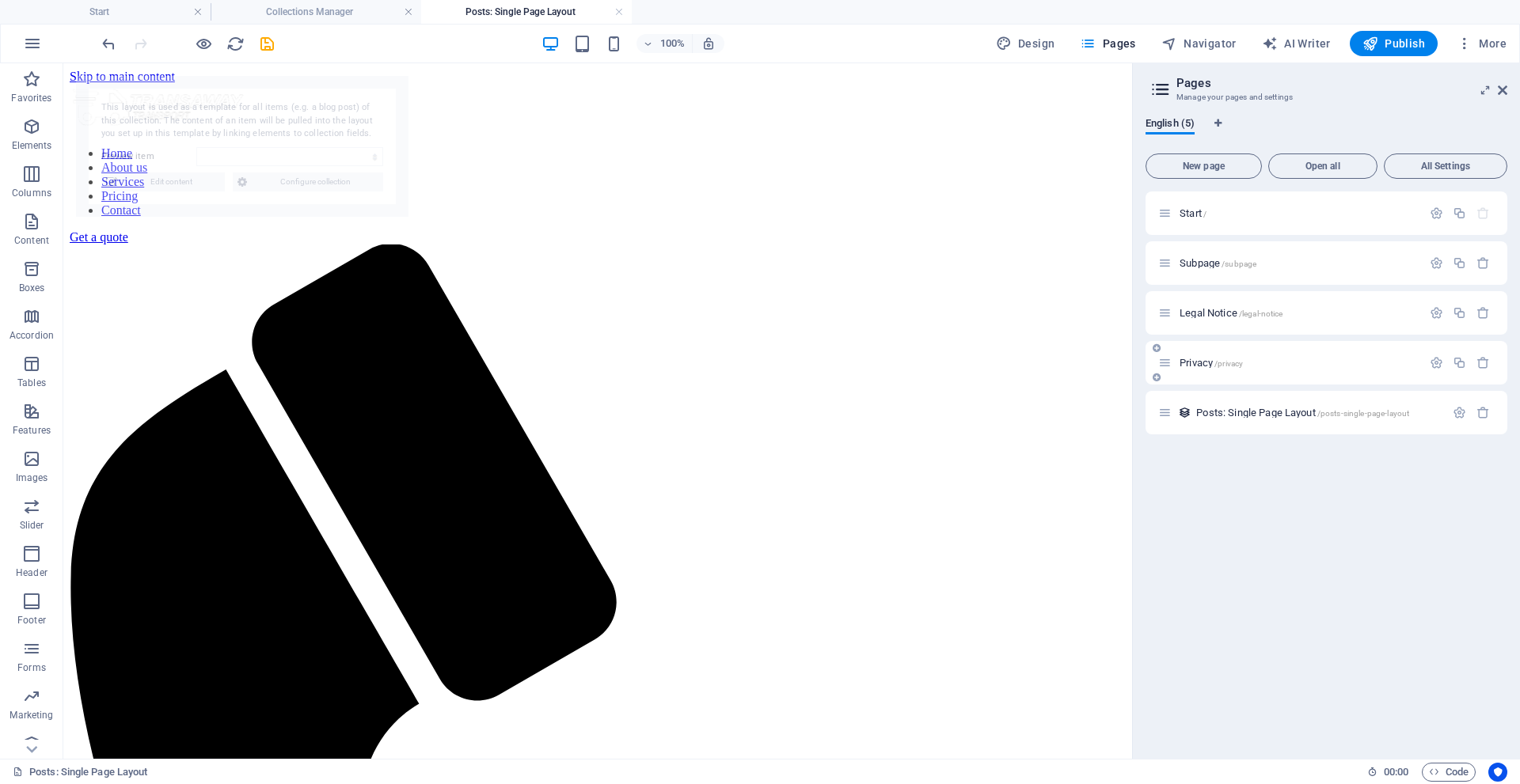
select select "68e0095342ed090a3a060164"
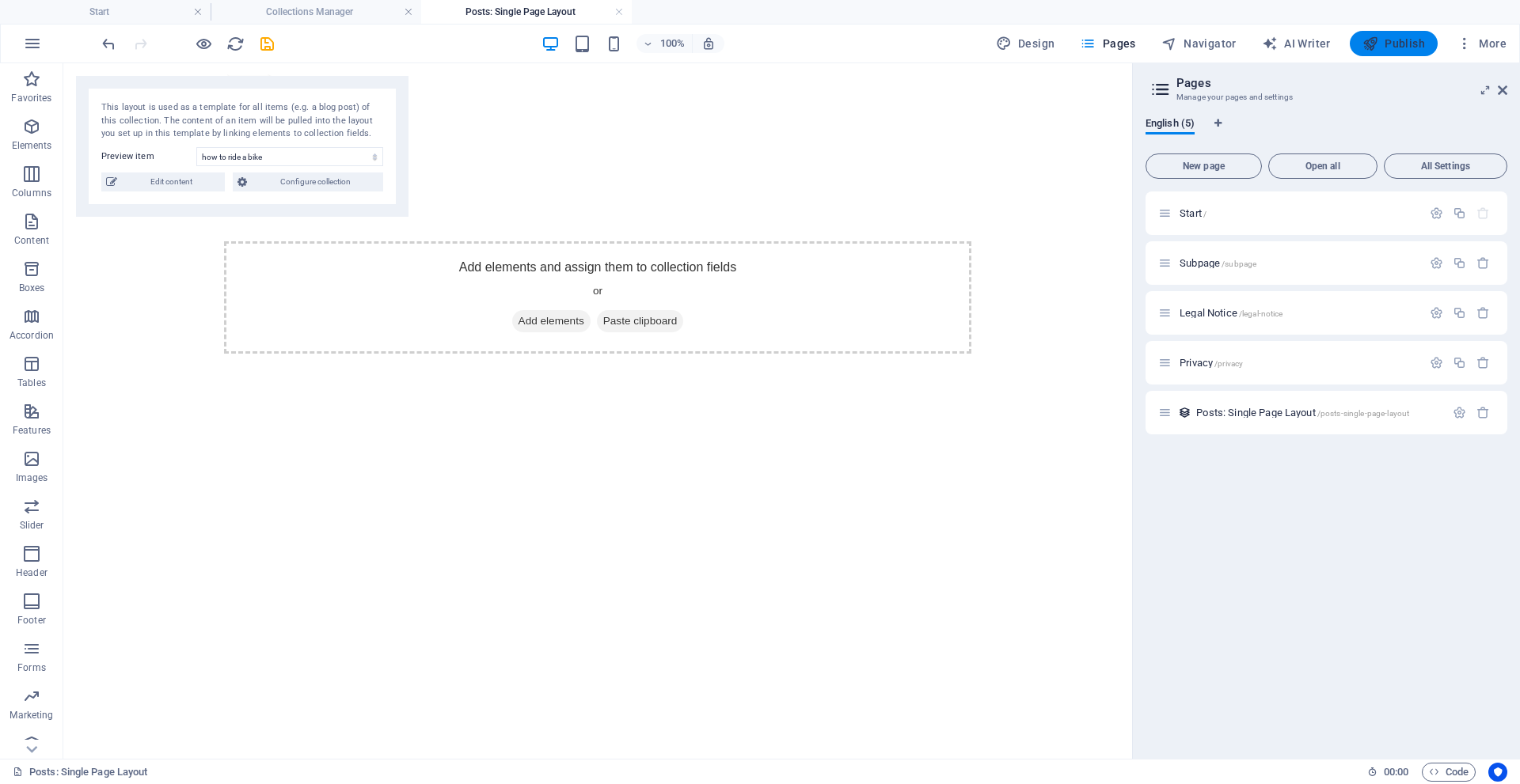
click at [1370, 42] on icon "button" at bounding box center [1370, 44] width 16 height 16
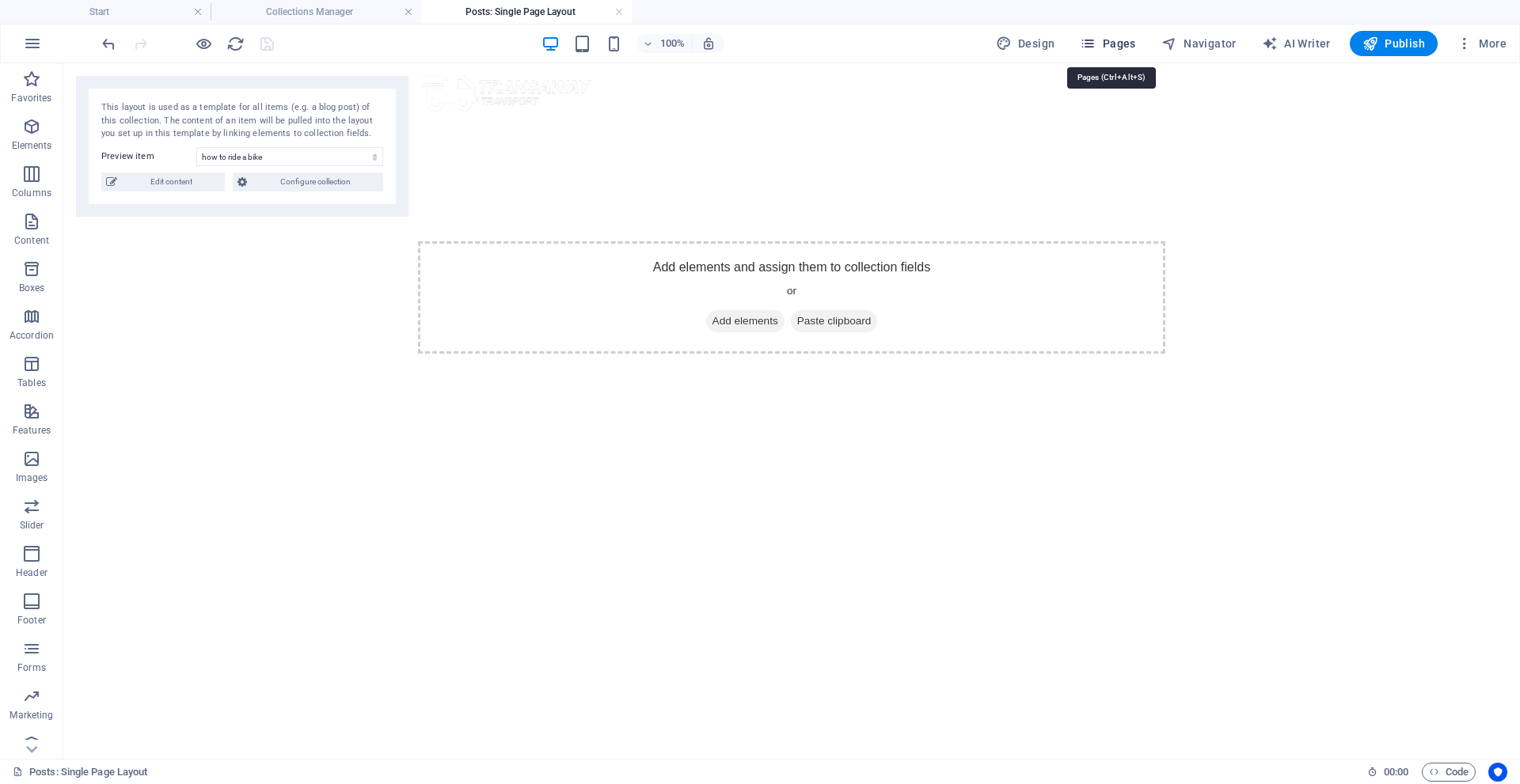
click at [1110, 40] on span "Pages" at bounding box center [1108, 44] width 56 height 16
